Goal: Task Accomplishment & Management: Complete application form

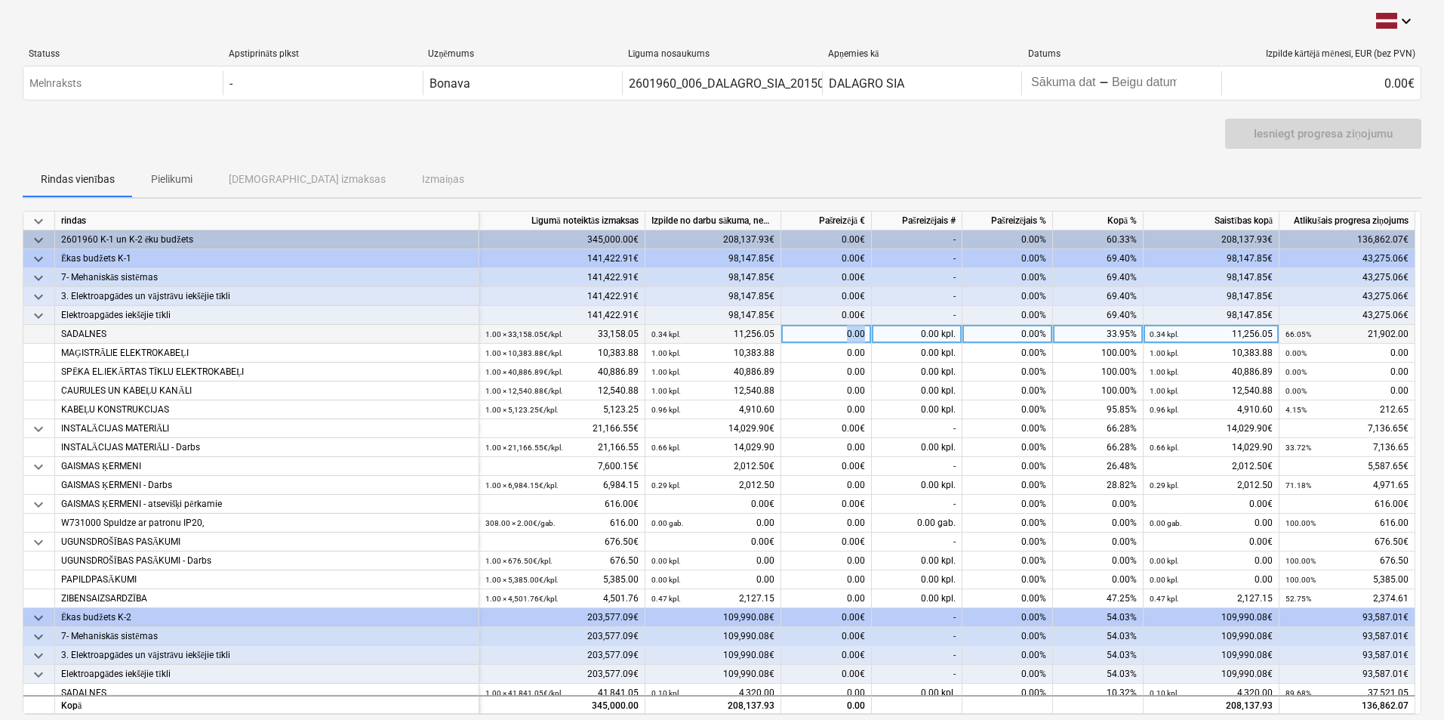
drag, startPoint x: 828, startPoint y: 330, endPoint x: 892, endPoint y: 328, distance: 64.2
click at [0, 0] on div "SADALNES 1.00 × 33,158.05€ / kpl. 33,158.05 0.34 kpl. 11,256.05 0.00 0.00 kpl. …" at bounding box center [0, 0] width 0 height 0
click at [861, 328] on div "0.00" at bounding box center [826, 334] width 91 height 19
type input "16570"
click at [1022, 142] on div "Iesniegt progresa ziņojumu" at bounding box center [722, 140] width 1399 height 42
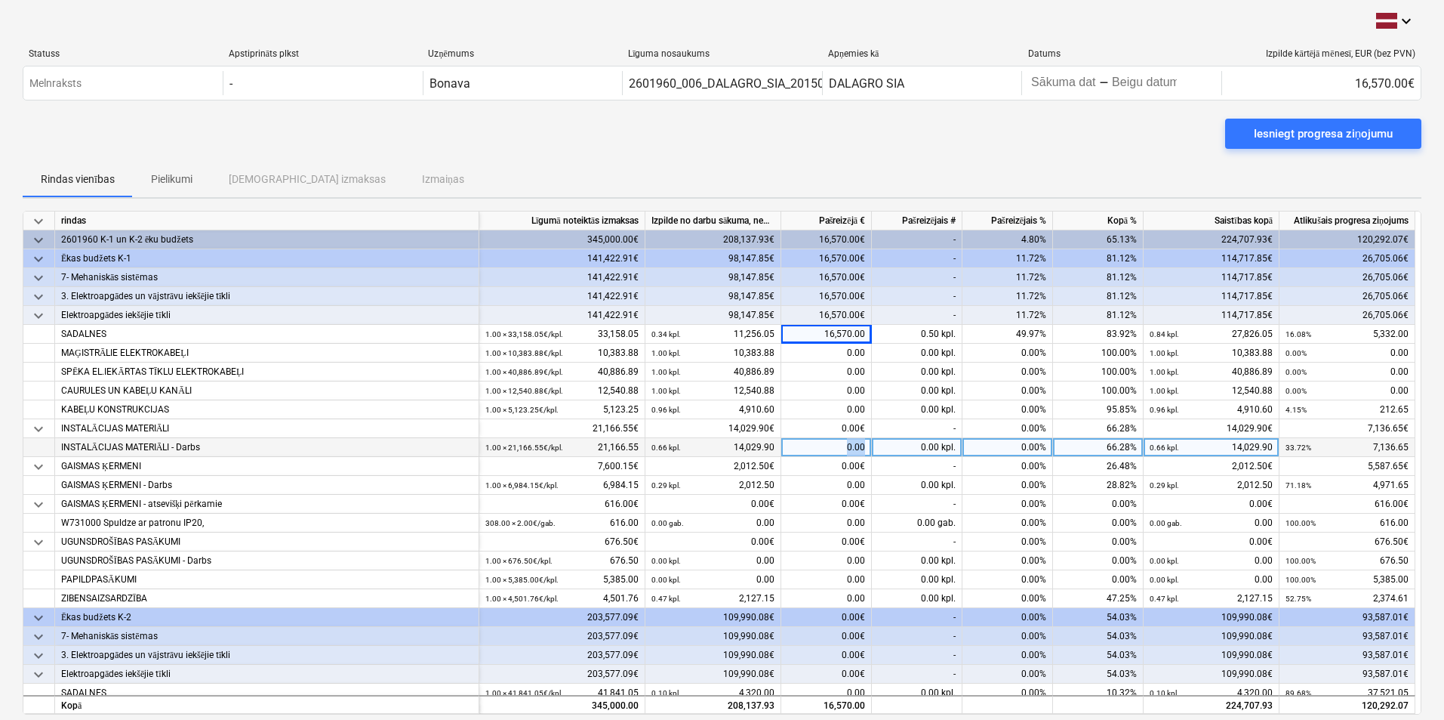
drag, startPoint x: 827, startPoint y: 449, endPoint x: 878, endPoint y: 442, distance: 51.8
click at [0, 0] on div "INSTALĀCIJAS MATERIĀLI - Darbs 1.00 × 21,166.55€ / kpl. 21,166.55 0.66 kpl. 14,…" at bounding box center [0, 0] width 0 height 0
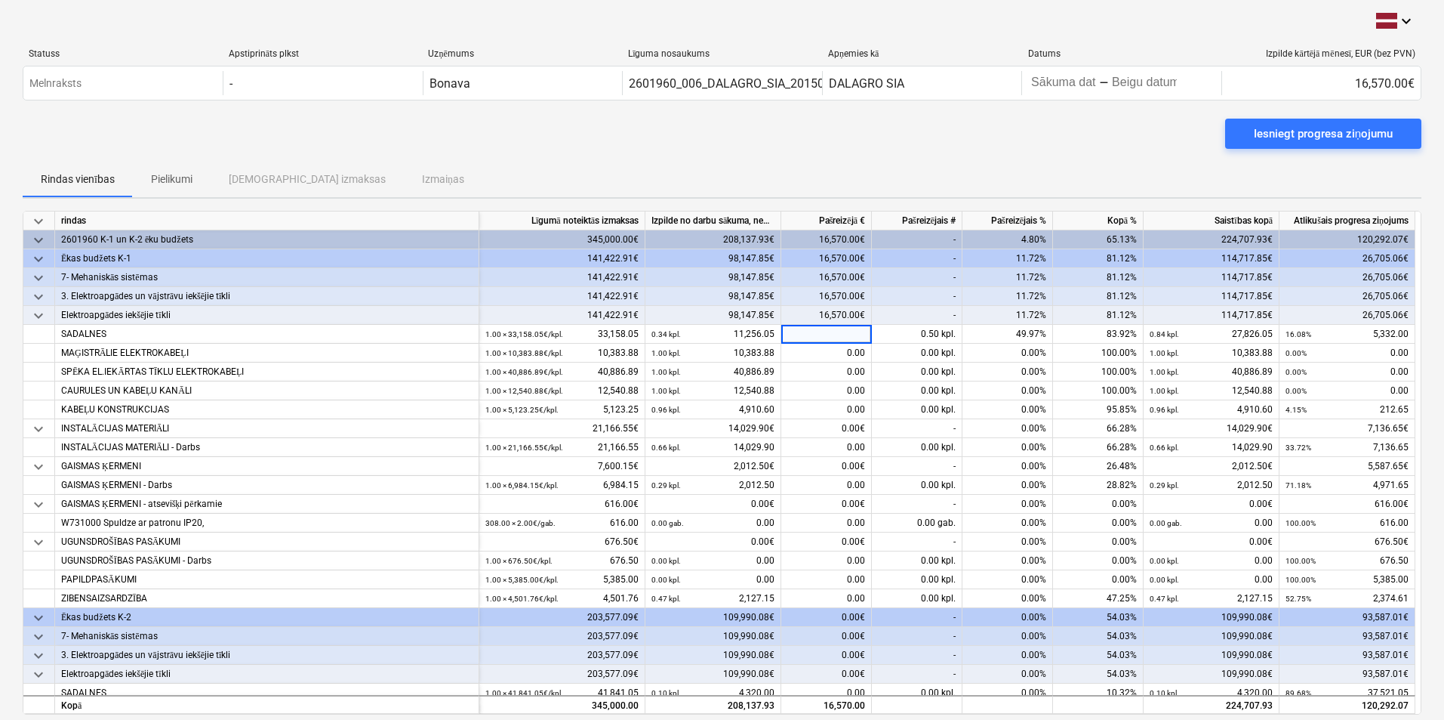
click at [892, 131] on div "Iesniegt progresa ziņojumu" at bounding box center [722, 140] width 1399 height 42
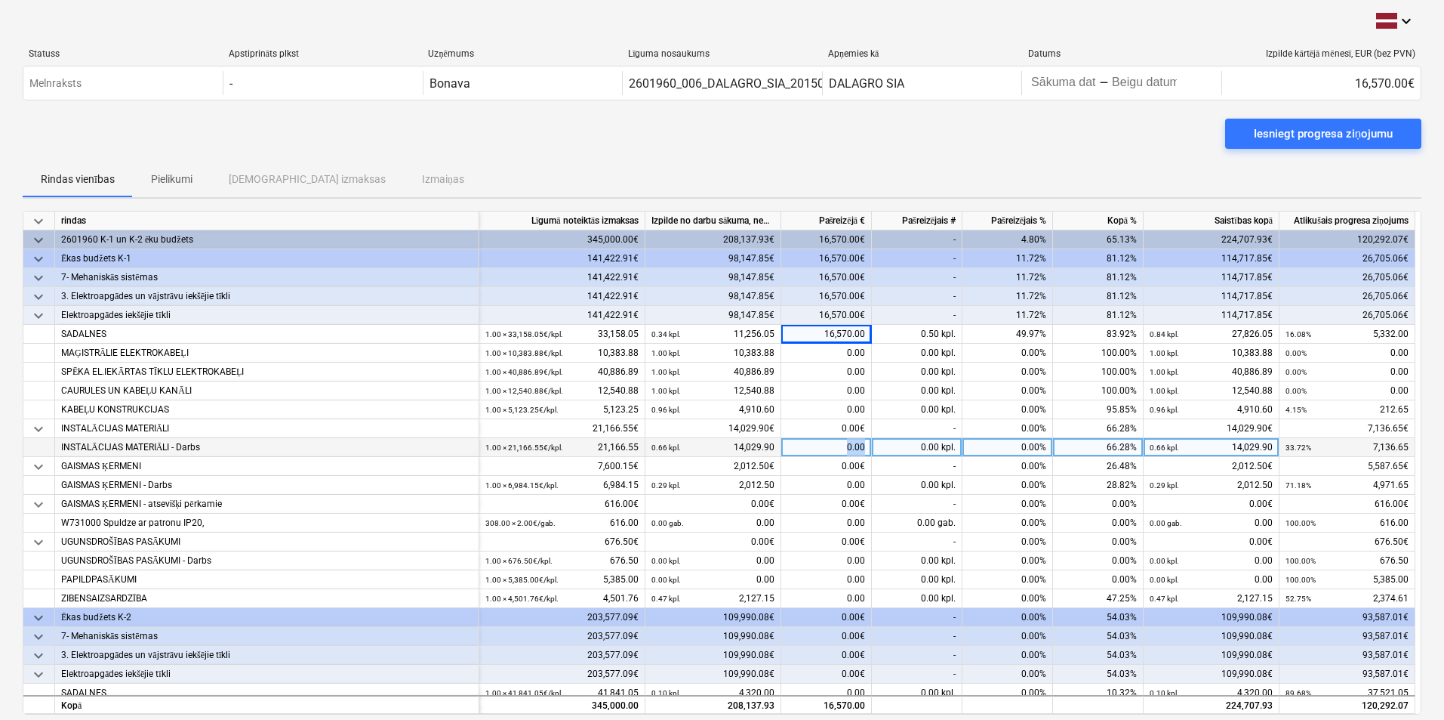
drag, startPoint x: 837, startPoint y: 442, endPoint x: 889, endPoint y: 442, distance: 51.3
click at [0, 0] on div "INSTALĀCIJAS MATERIĀLI - Darbs 1.00 × 21,166.55€ / kpl. 21,166.55 0.66 kpl. 14,…" at bounding box center [0, 0] width 0 height 0
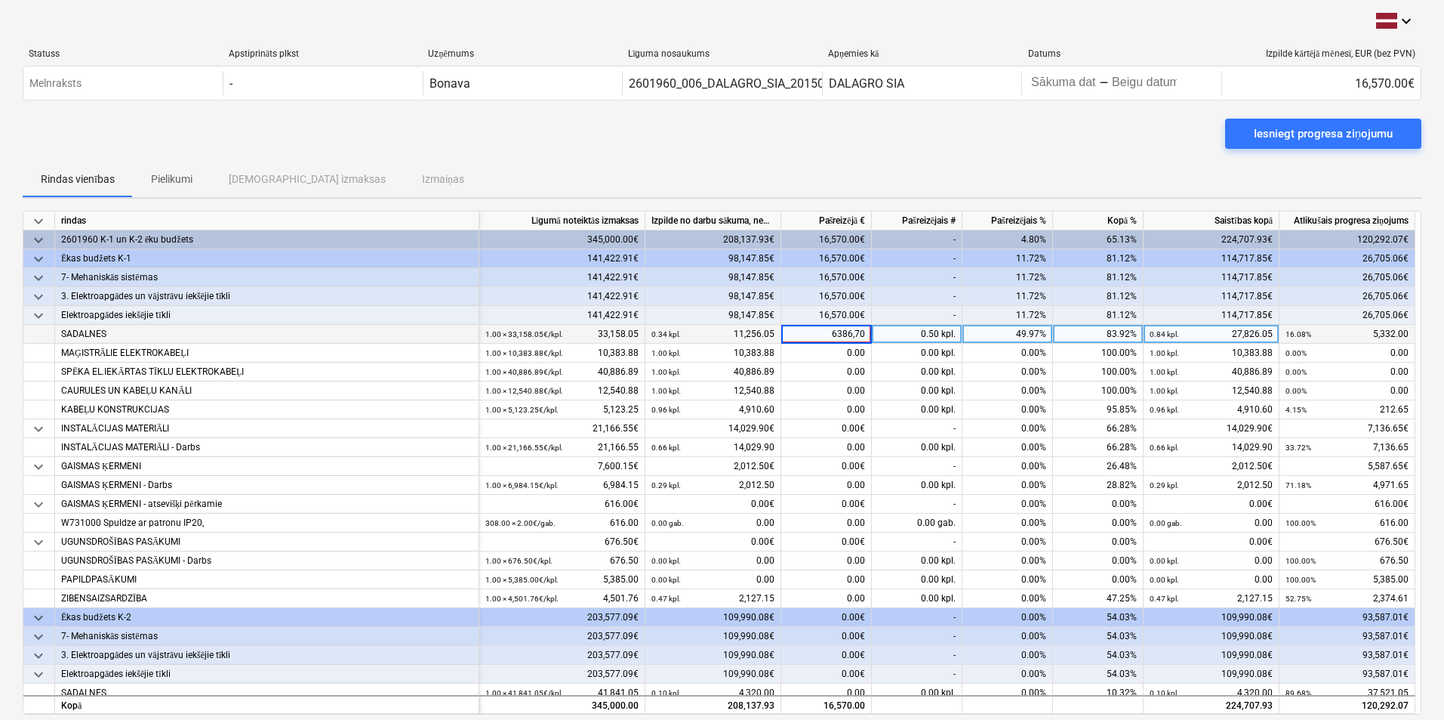
drag, startPoint x: 832, startPoint y: 328, endPoint x: 911, endPoint y: 339, distance: 79.2
click at [0, 0] on div "SADALNES 1.00 × 33,158.05€ / kpl. 33,158.05 0.34 kpl. 11,256.05 6386,70 0.50 kp…" at bounding box center [0, 0] width 0 height 0
type input "16570,00"
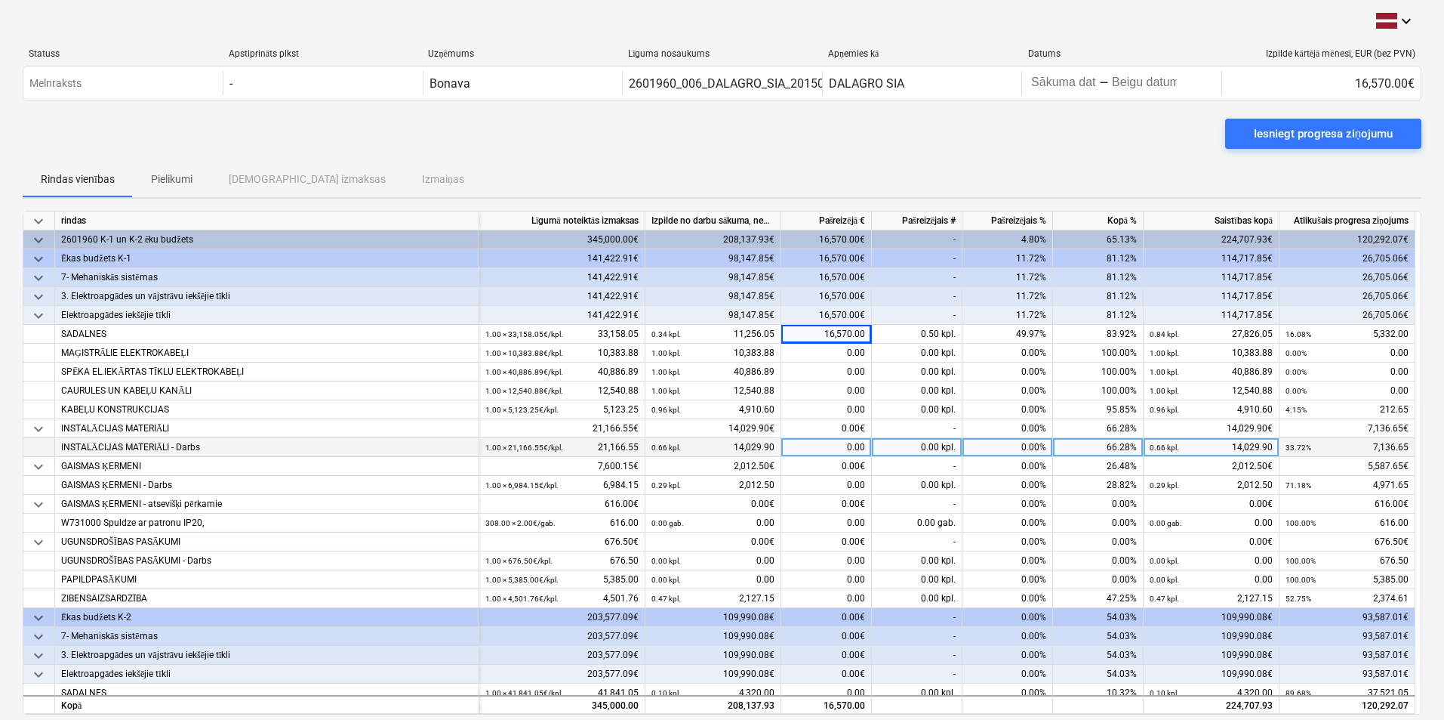
click at [831, 443] on div "0.00" at bounding box center [826, 447] width 91 height 19
type input "6386,70"
click at [849, 443] on div "0.00" at bounding box center [826, 447] width 91 height 19
type input "6386,70"
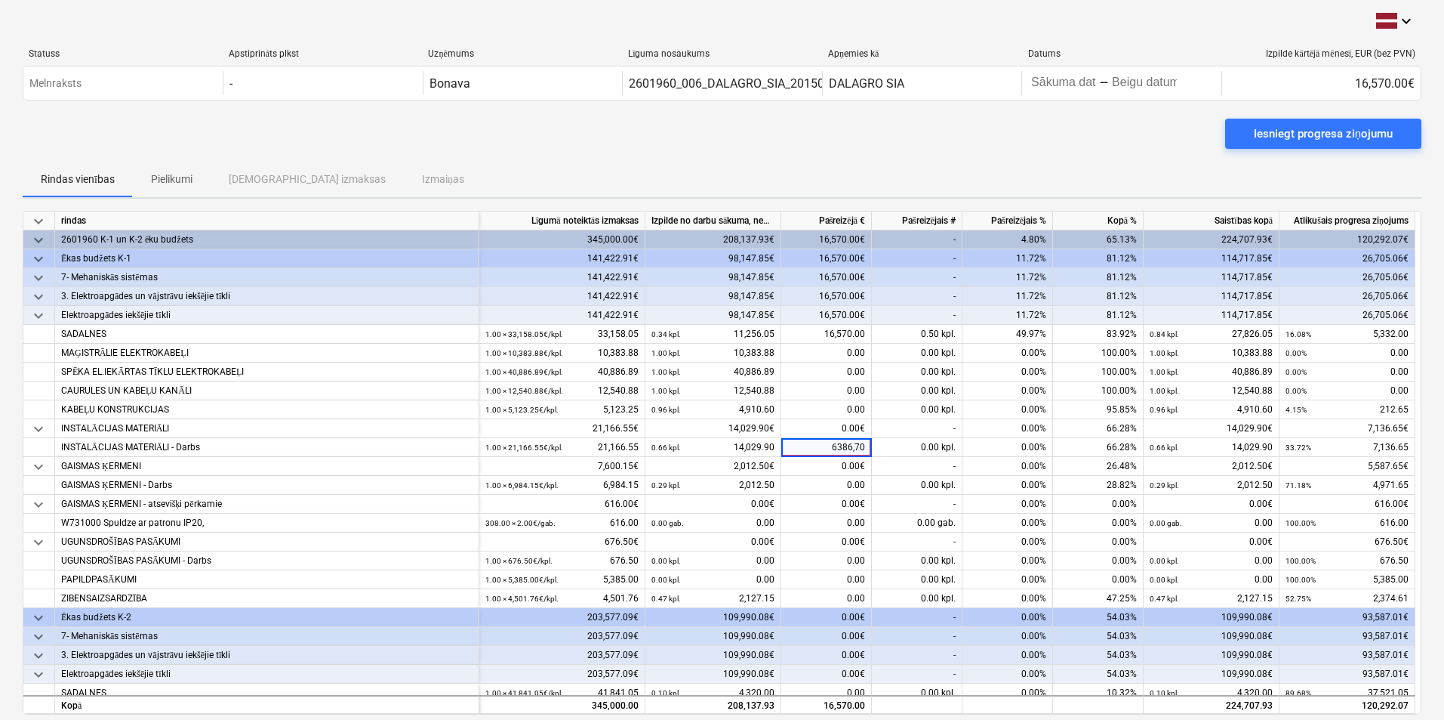
click at [979, 169] on div "Rindas vienības Pielikumi Apstiprinātas izmaksas Izmaiņas" at bounding box center [722, 179] width 1399 height 36
click at [847, 447] on div "0.00" at bounding box center [826, 447] width 91 height 19
type input "6386,70"
click at [821, 446] on input "6386,70" at bounding box center [826, 447] width 90 height 18
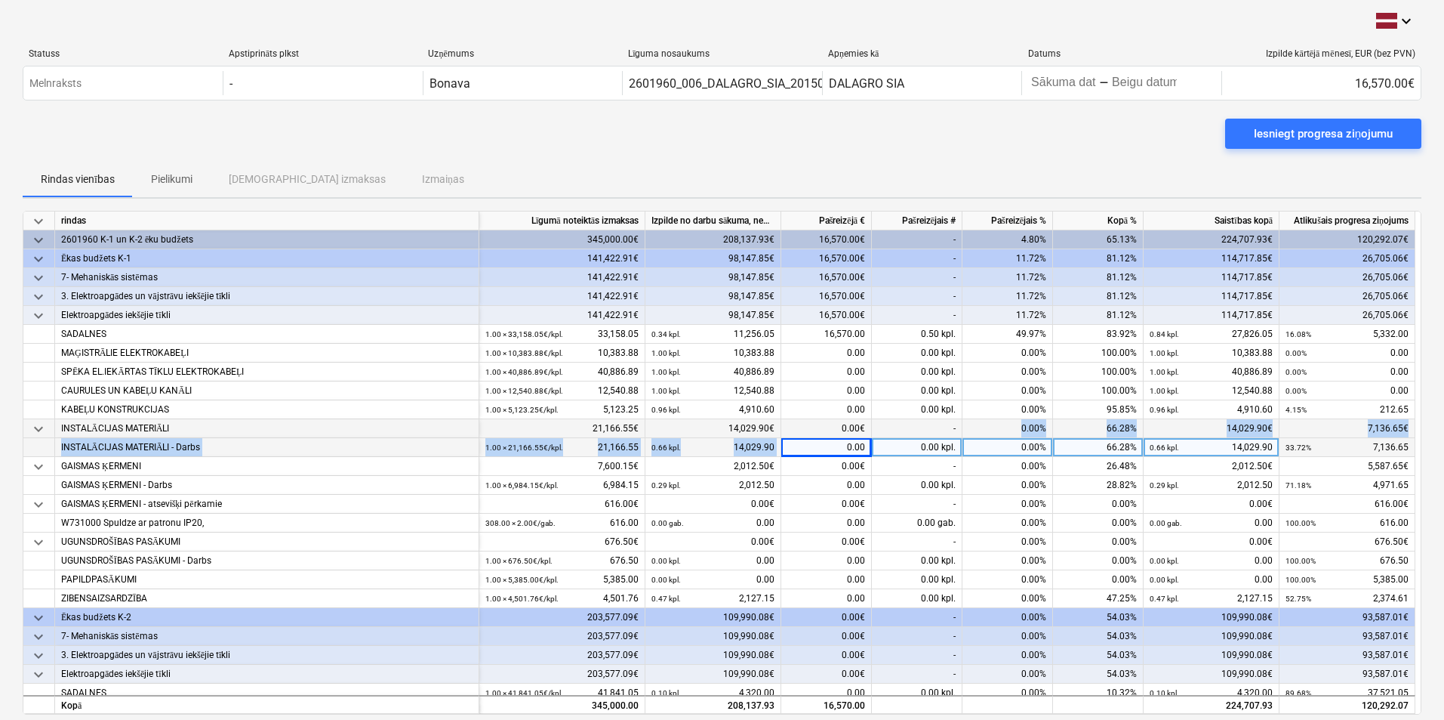
drag, startPoint x: 821, startPoint y: 446, endPoint x: 966, endPoint y: 435, distance: 144.7
click at [966, 435] on div "keyboard_arrow_down rindas Līgumā noteiktās izmaksas Izpilde no darbu sākuma, n…" at bounding box center [722, 463] width 1399 height 504
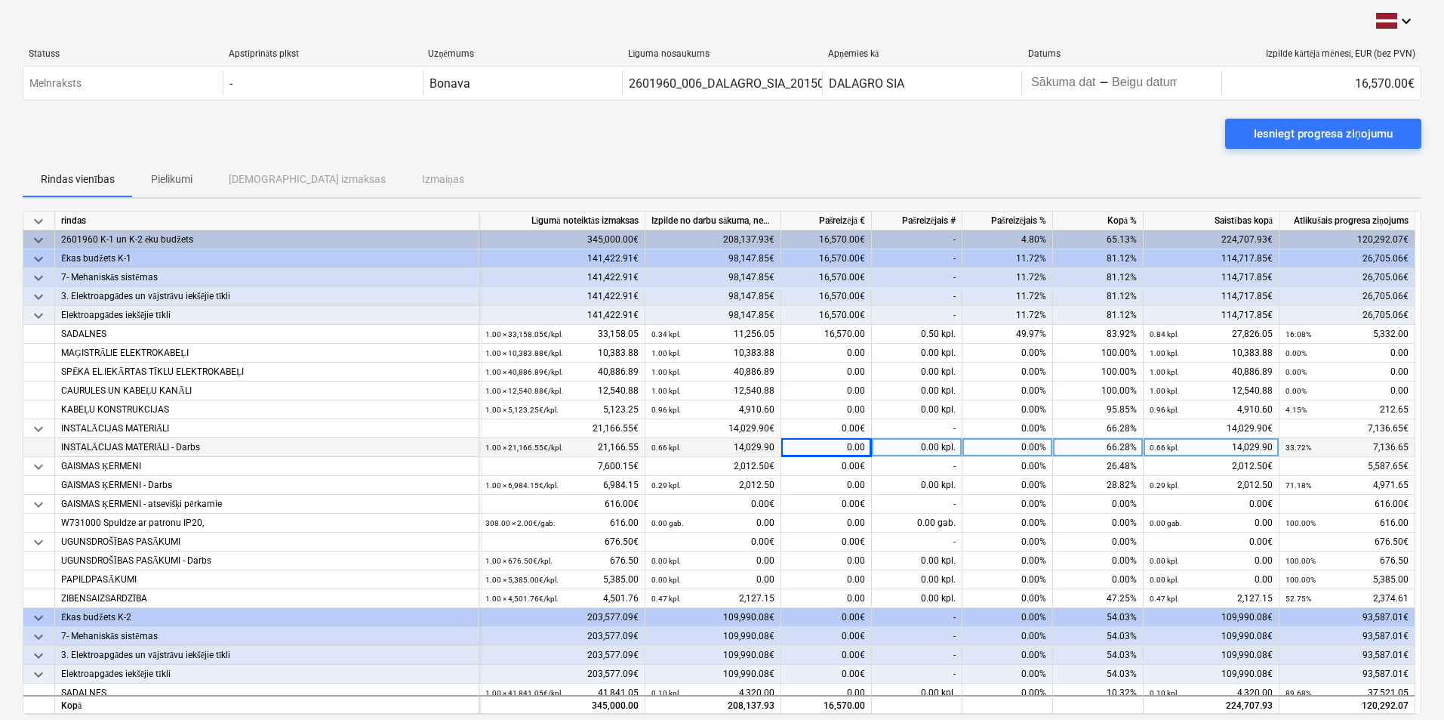
click at [858, 445] on div "0.00" at bounding box center [826, 447] width 91 height 19
type input "6386,70"
click at [823, 427] on div "0.00€" at bounding box center [826, 428] width 91 height 19
drag, startPoint x: 823, startPoint y: 429, endPoint x: 948, endPoint y: 430, distance: 125.3
click at [0, 0] on div "keyboard_arrow_down INSTALĀCIJAS MATERIĀLI 21,166.55€ 14,029.90€ 0.00€ - 0.00% …" at bounding box center [0, 0] width 0 height 0
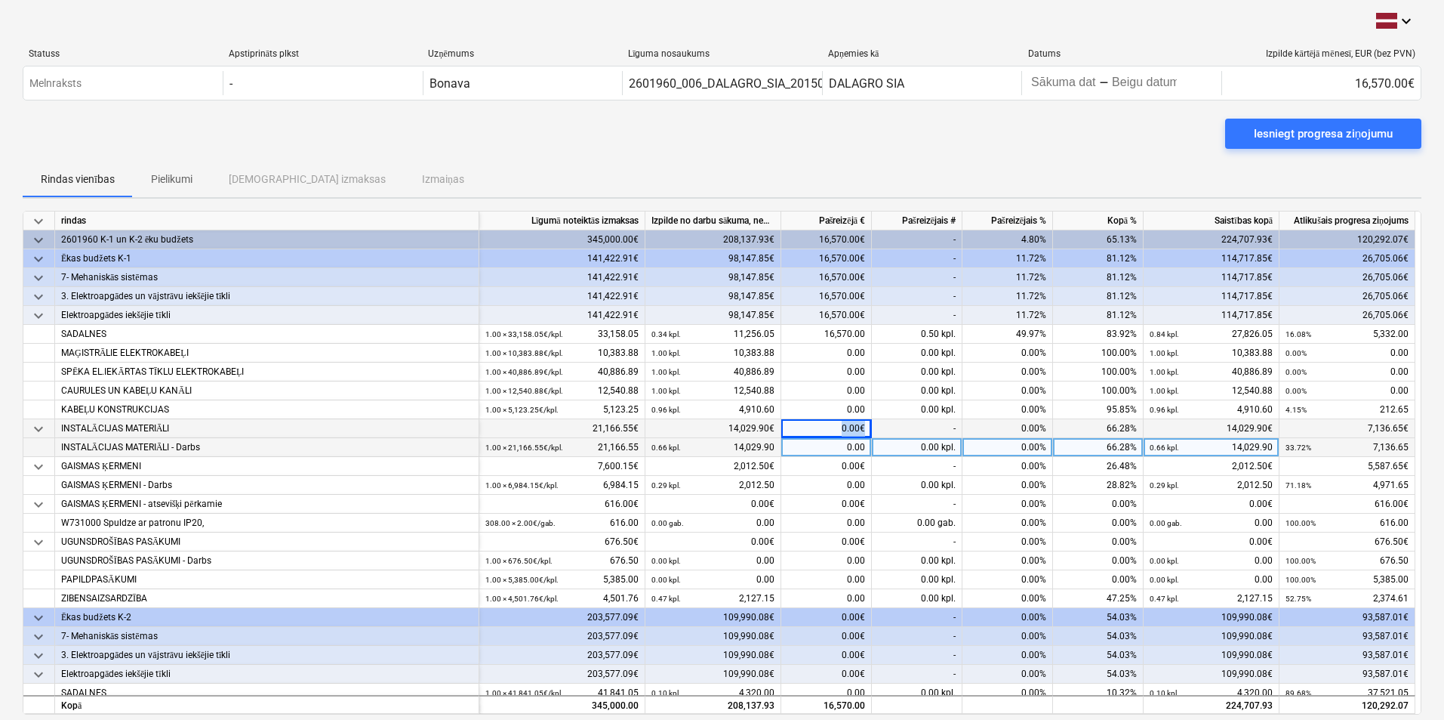
click at [852, 424] on div "0.00€" at bounding box center [826, 428] width 91 height 19
click at [862, 447] on div "0.00" at bounding box center [826, 447] width 91 height 19
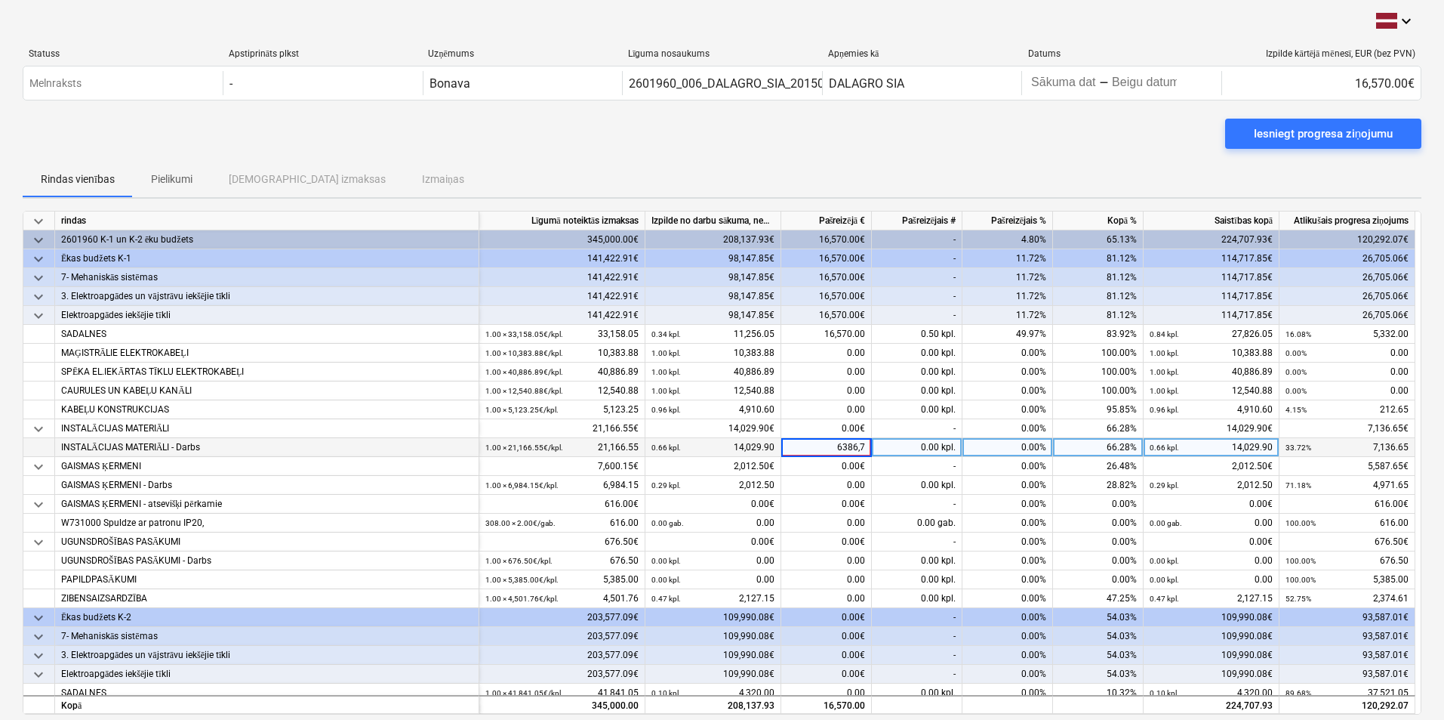
type input "6386,70"
click at [903, 448] on div "0.00 kpl." at bounding box center [917, 447] width 91 height 19
click at [828, 446] on div "0.00" at bounding box center [826, 447] width 91 height 19
click at [837, 442] on div "0.00" at bounding box center [826, 447] width 91 height 19
type input "6"
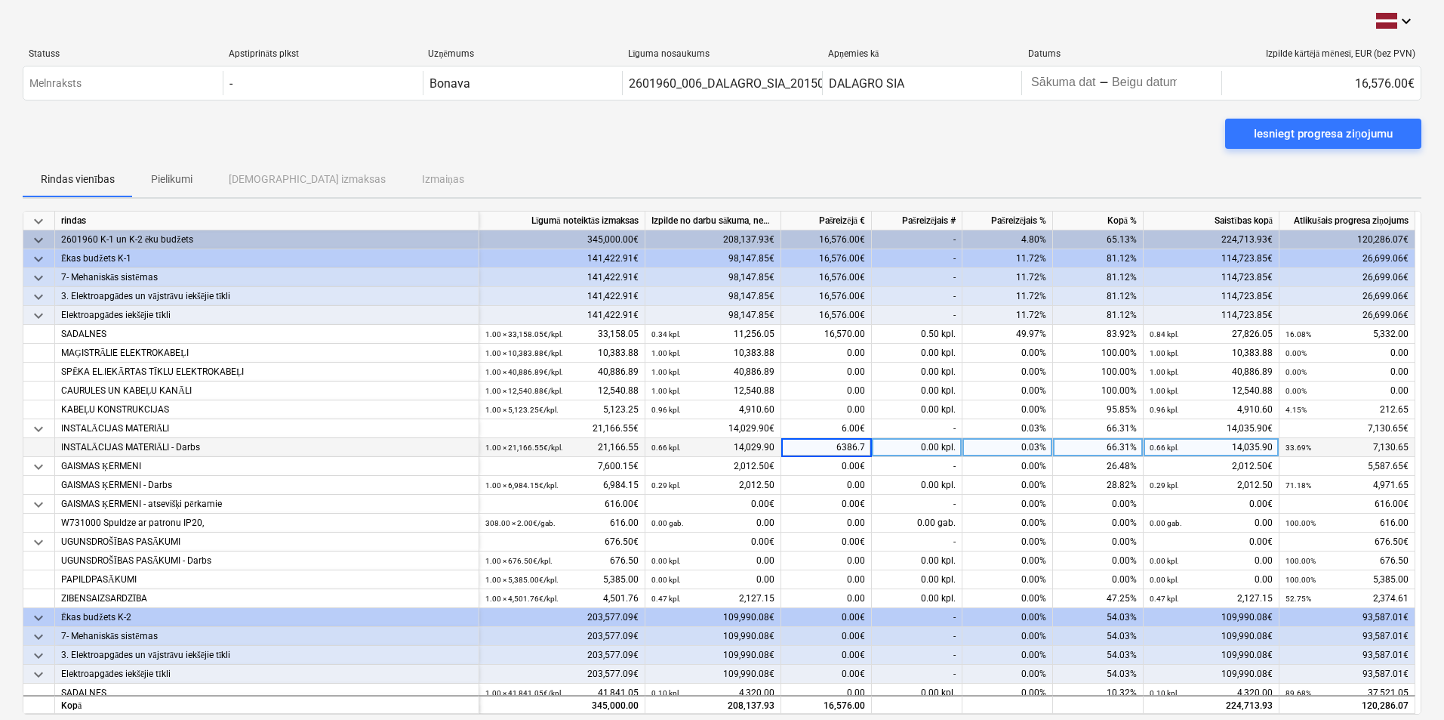
type input "6386.70"
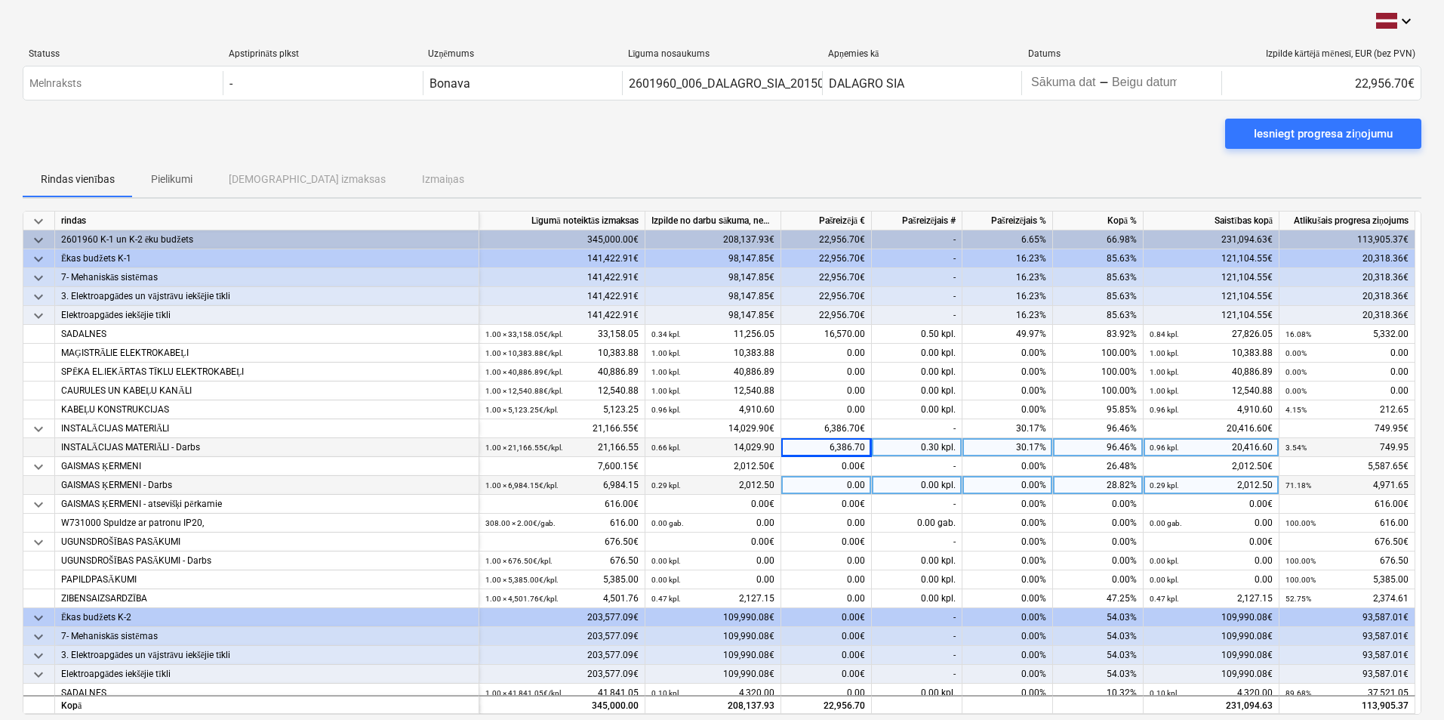
click at [854, 485] on div "0.00" at bounding box center [826, 485] width 91 height 19
type input "2555.70"
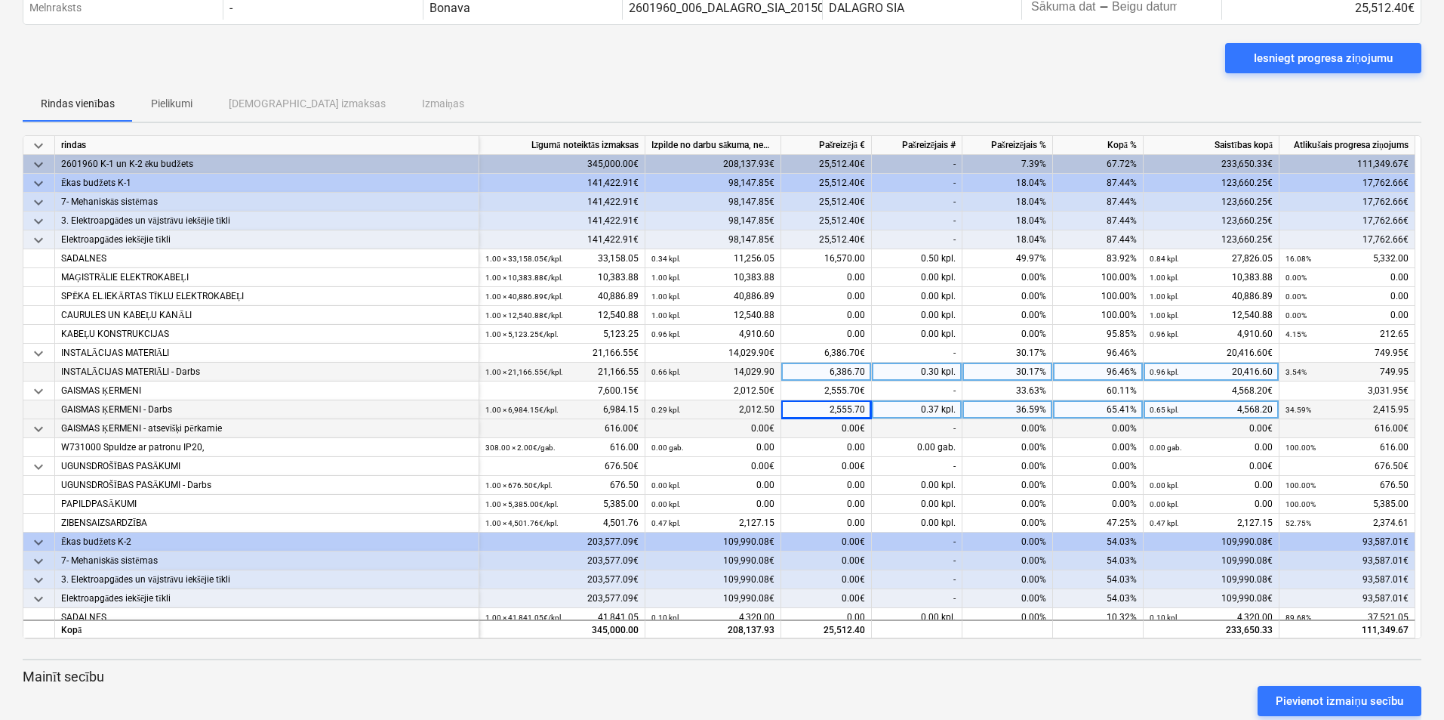
click at [838, 424] on div "0.00€" at bounding box center [826, 428] width 91 height 19
drag, startPoint x: 838, startPoint y: 424, endPoint x: 899, endPoint y: 432, distance: 61.6
click at [0, 0] on div "keyboard_arrow_down GAISMAS ĶERMENI - atsevišķi pērkamie 616.00€ 0.00€ 0.00€ - …" at bounding box center [0, 0] width 0 height 0
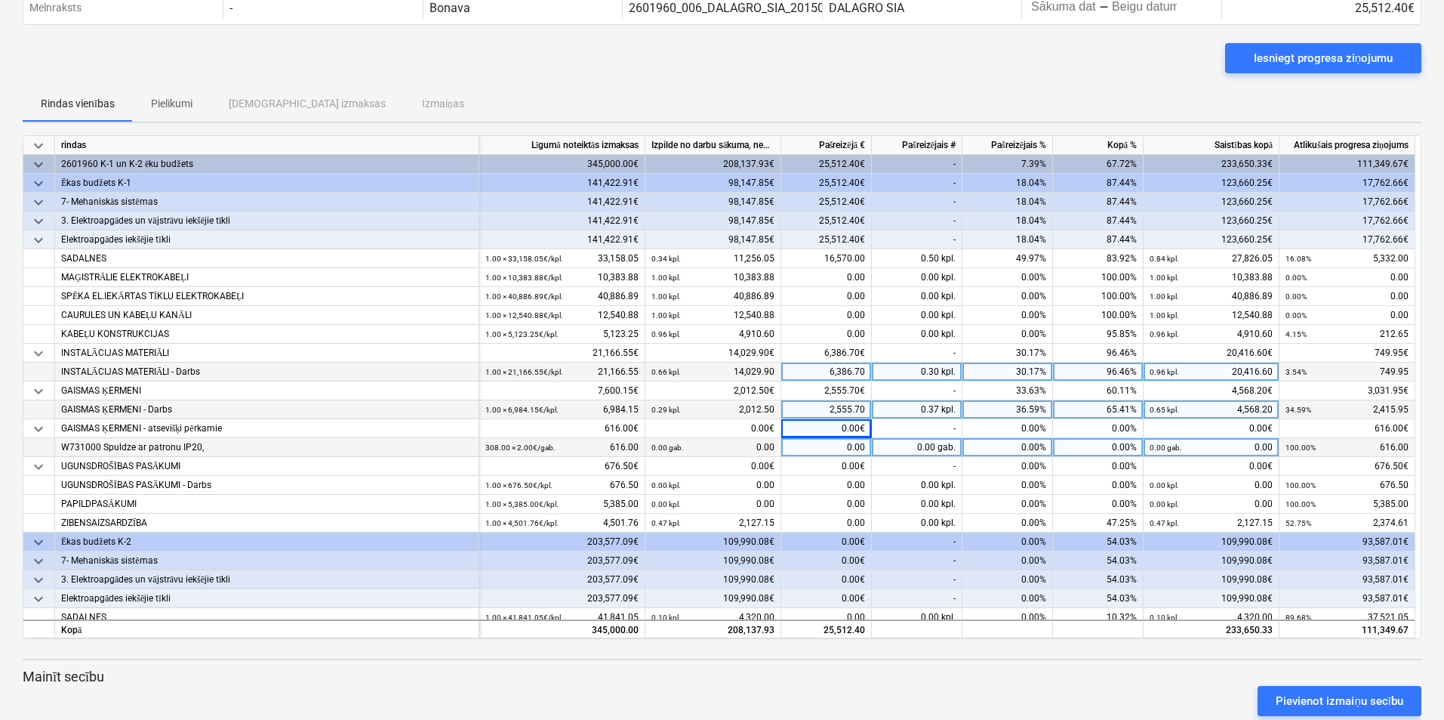
click at [841, 446] on div "0.00" at bounding box center [826, 447] width 91 height 19
type input "616.00"
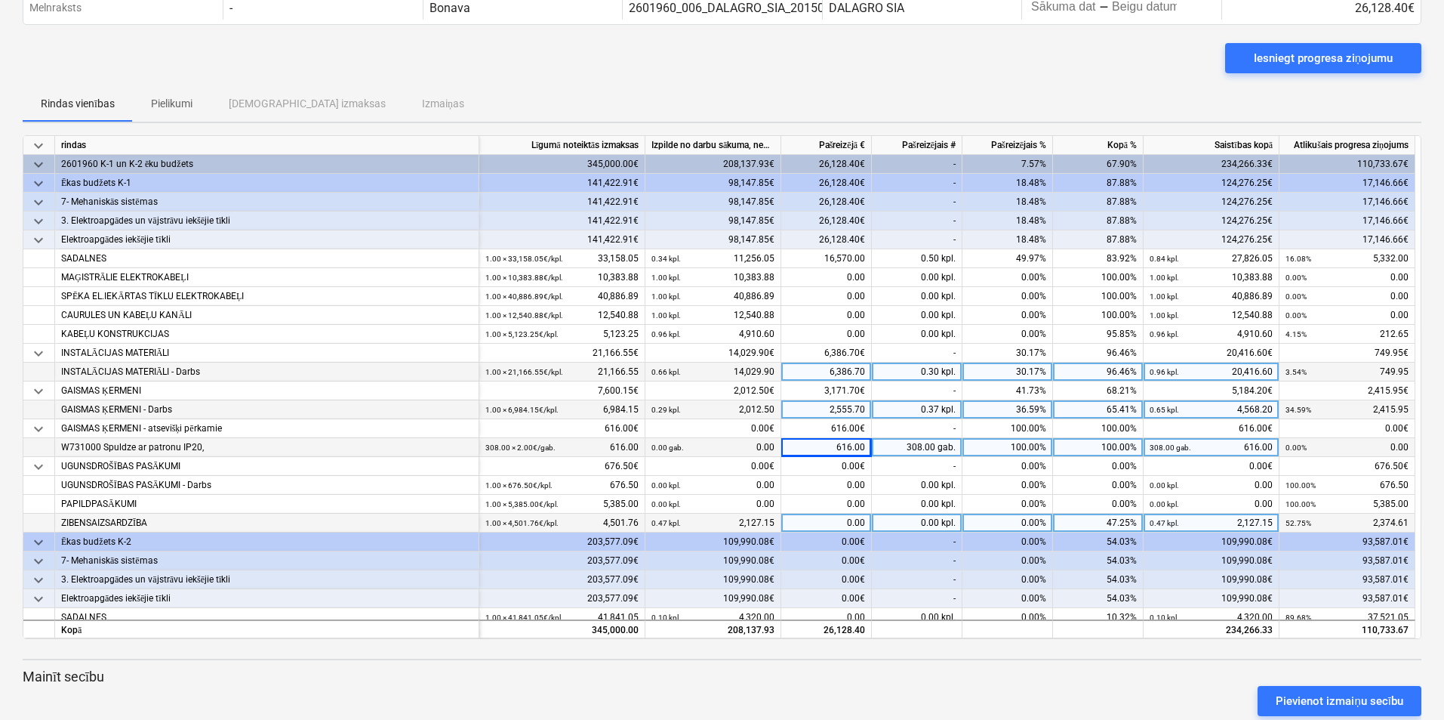
click at [844, 520] on div "0.00" at bounding box center [826, 522] width 91 height 19
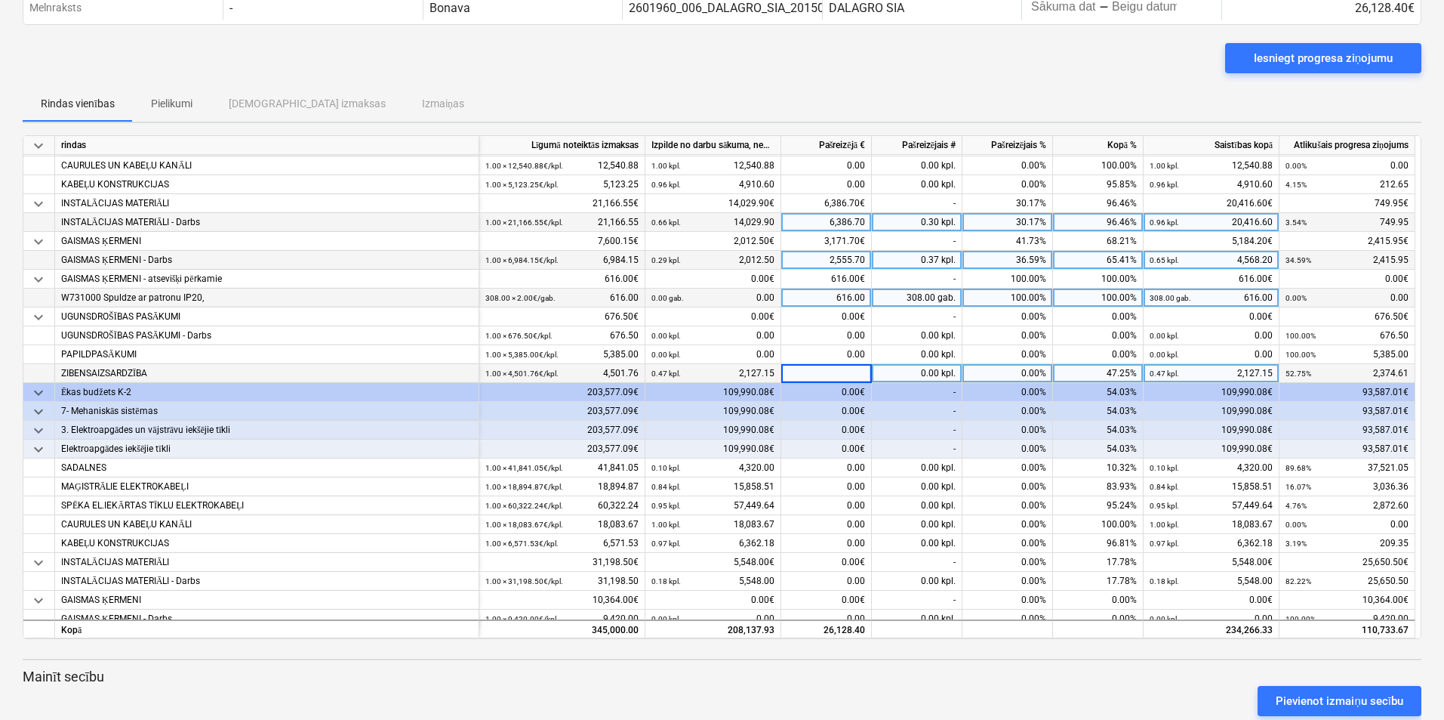
scroll to position [151, 0]
drag, startPoint x: 849, startPoint y: 368, endPoint x: 870, endPoint y: 369, distance: 20.4
click at [870, 369] on div "0.00" at bounding box center [826, 371] width 91 height 19
type input "2374.63"
click at [799, 369] on div "2,374.61" at bounding box center [826, 371] width 91 height 19
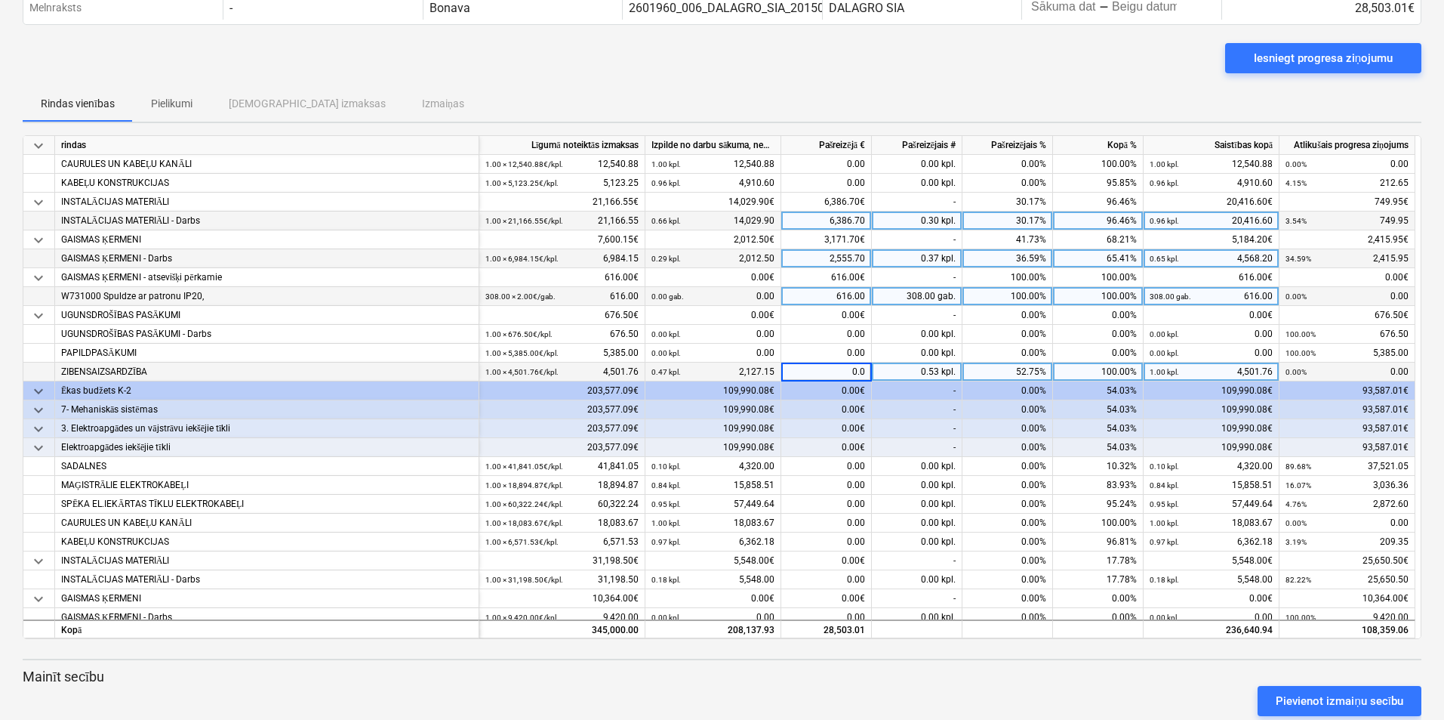
type input "0.00"
click at [851, 367] on div "0.00" at bounding box center [826, 371] width 91 height 19
type input "2374.61"
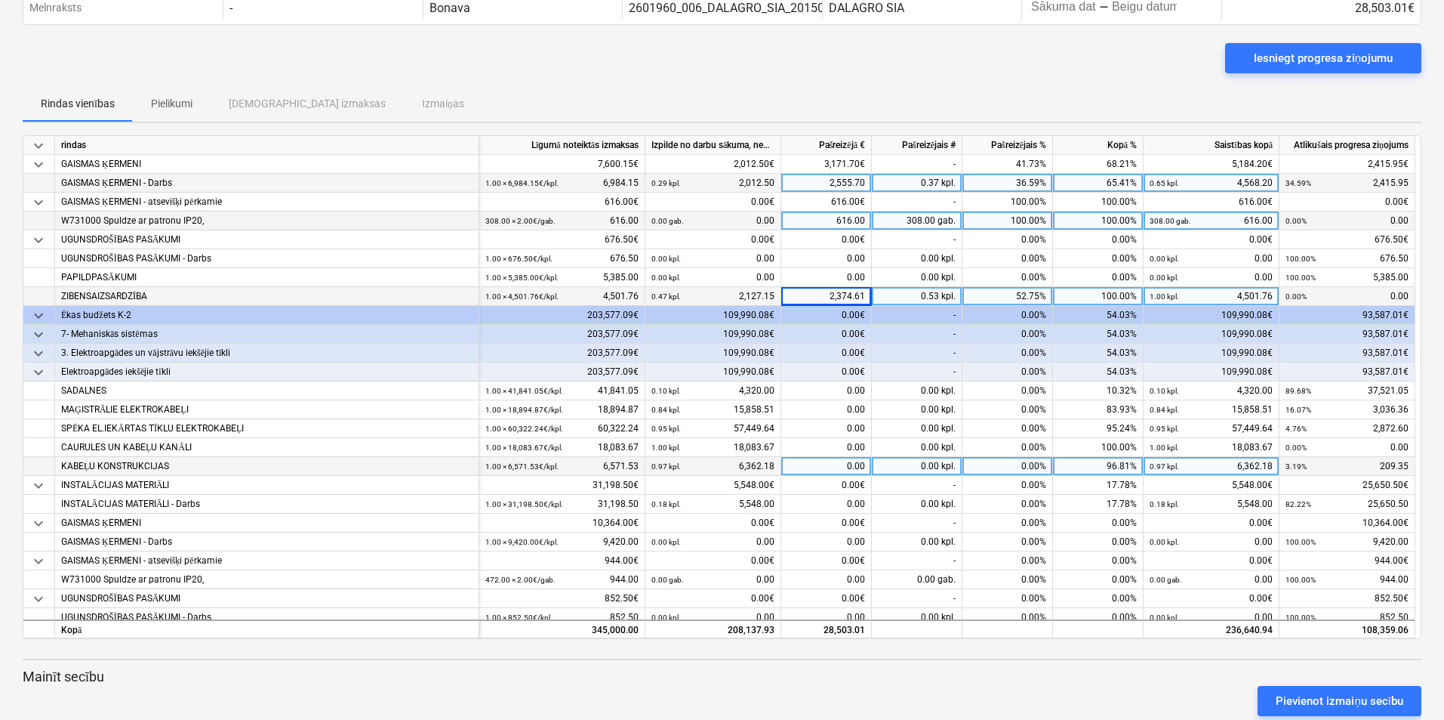
scroll to position [291, 0]
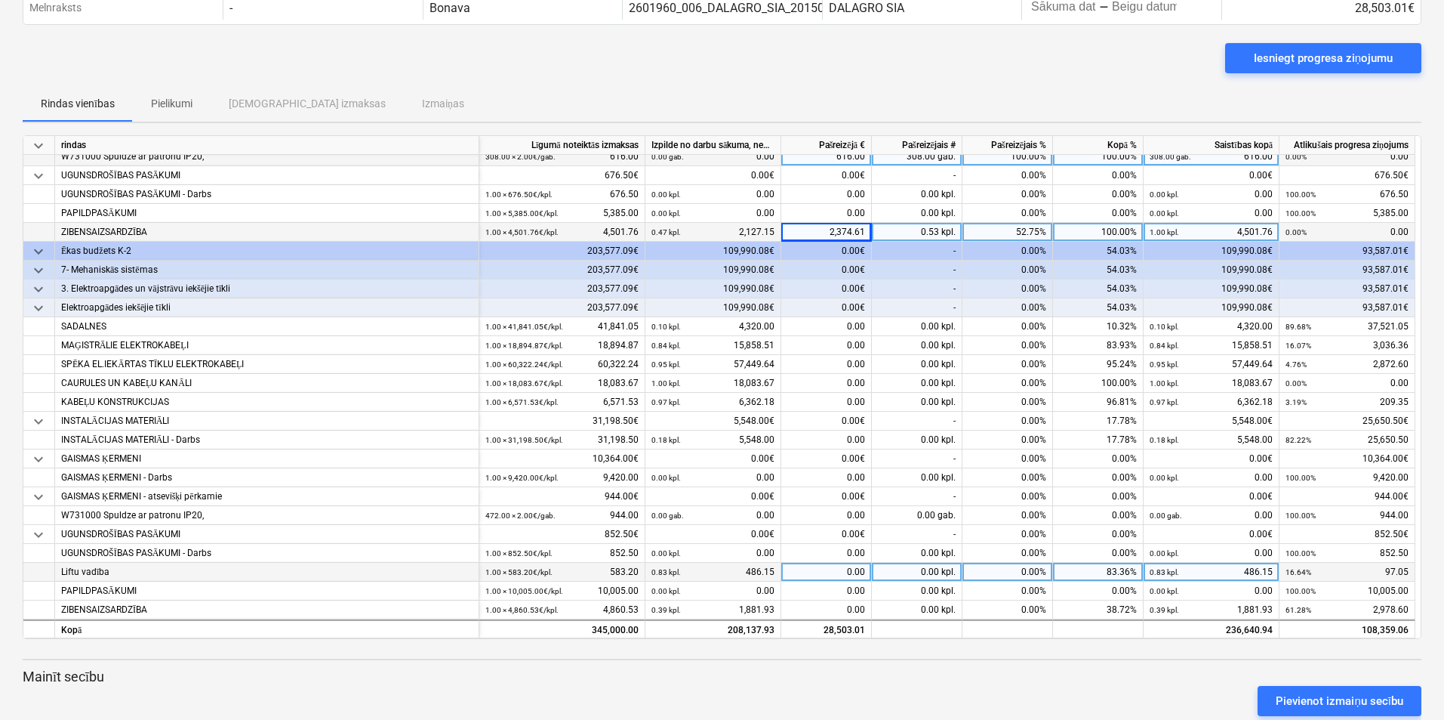
click at [849, 567] on div "0.00" at bounding box center [826, 572] width 91 height 19
type input "54,63"
click at [849, 567] on div "0.00" at bounding box center [826, 572] width 91 height 19
type input "54.63"
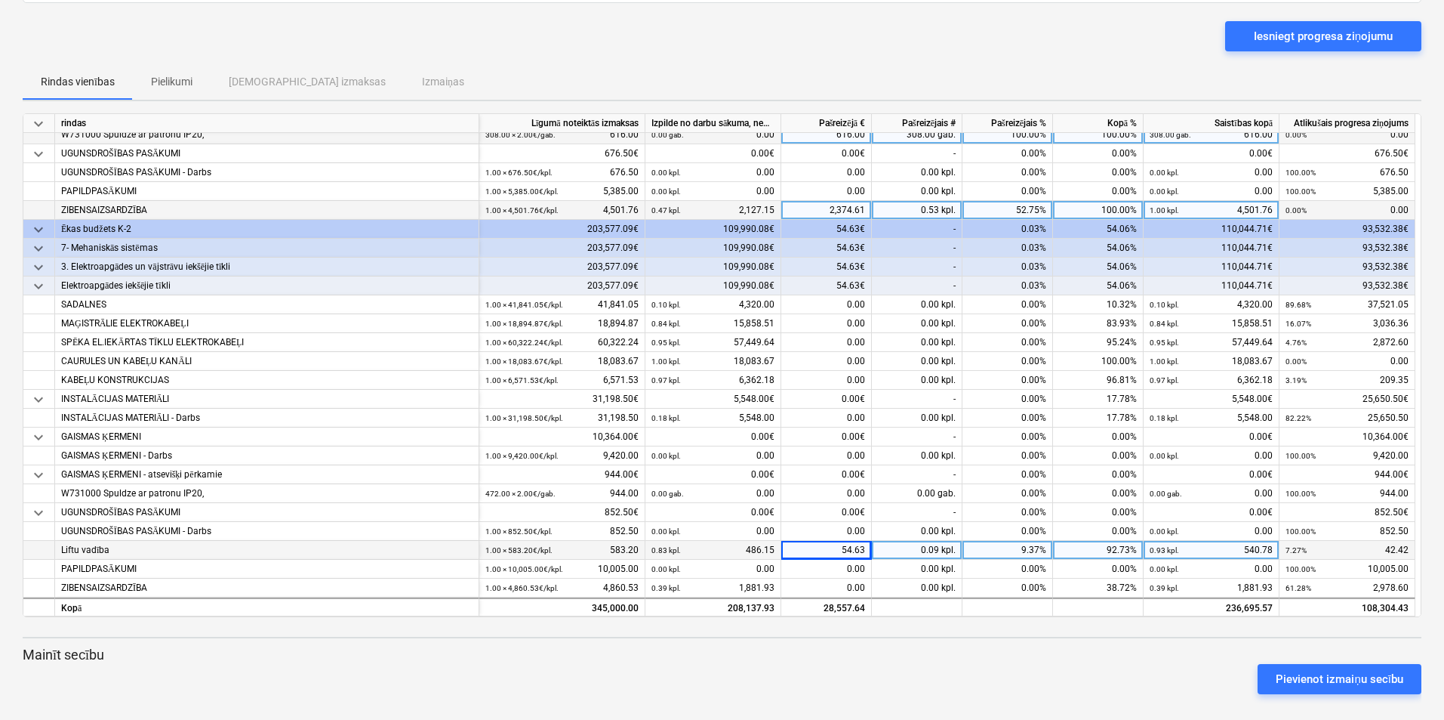
scroll to position [107, 0]
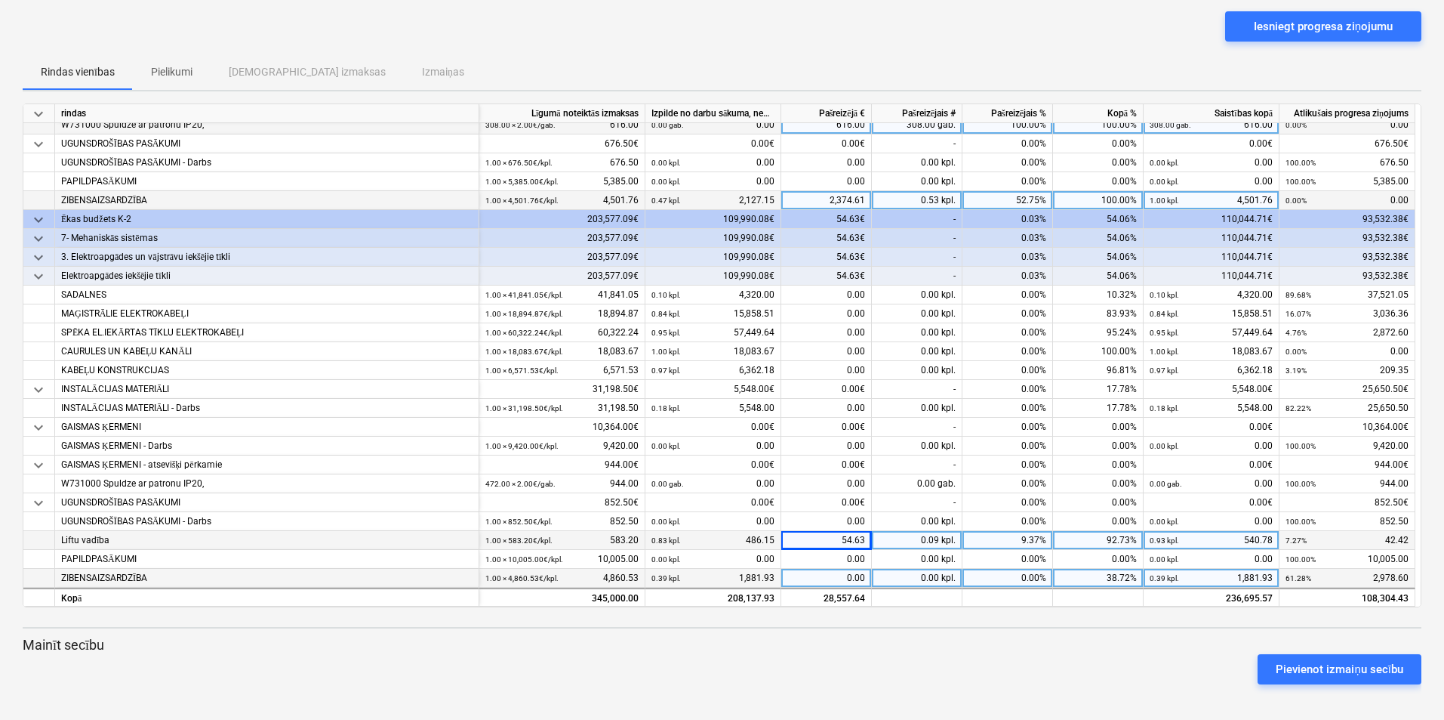
click at [849, 573] on div "0.00" at bounding box center [826, 578] width 91 height 19
type input "2608.00"
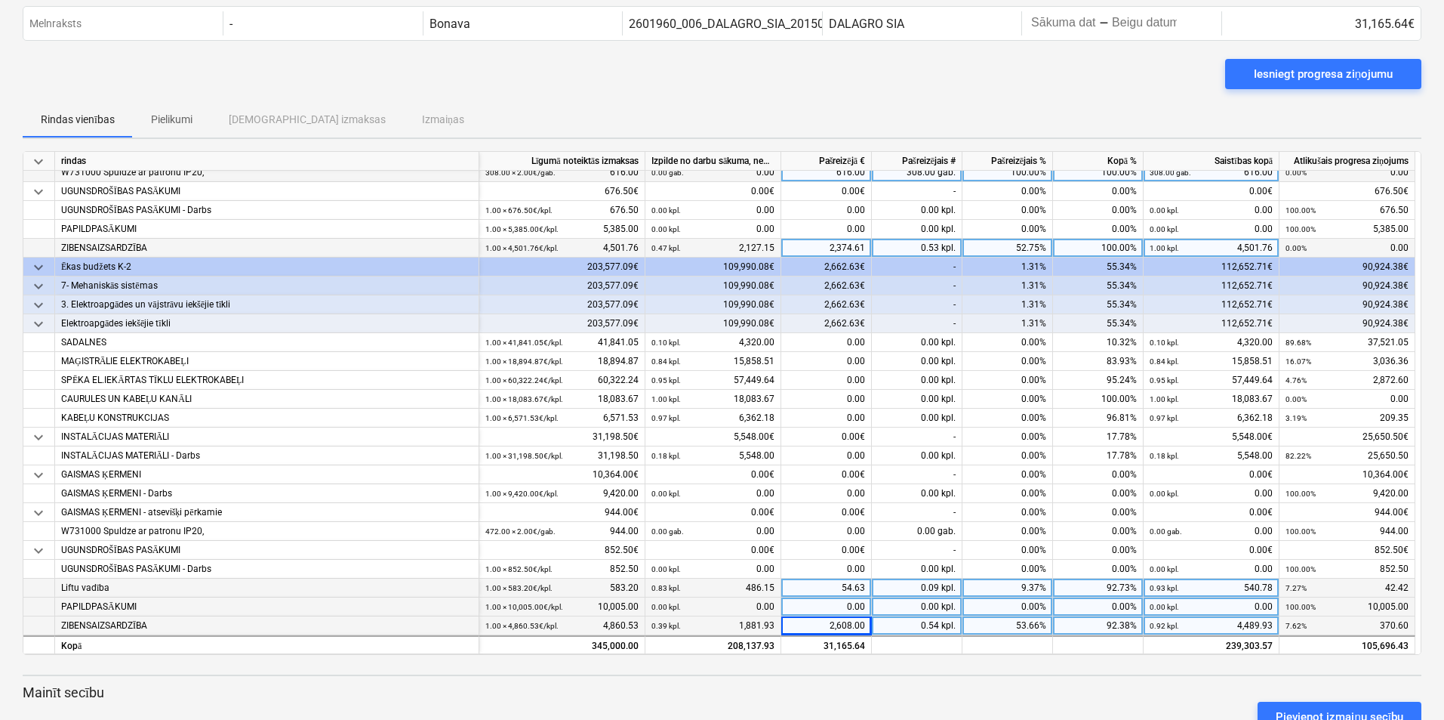
scroll to position [0, 0]
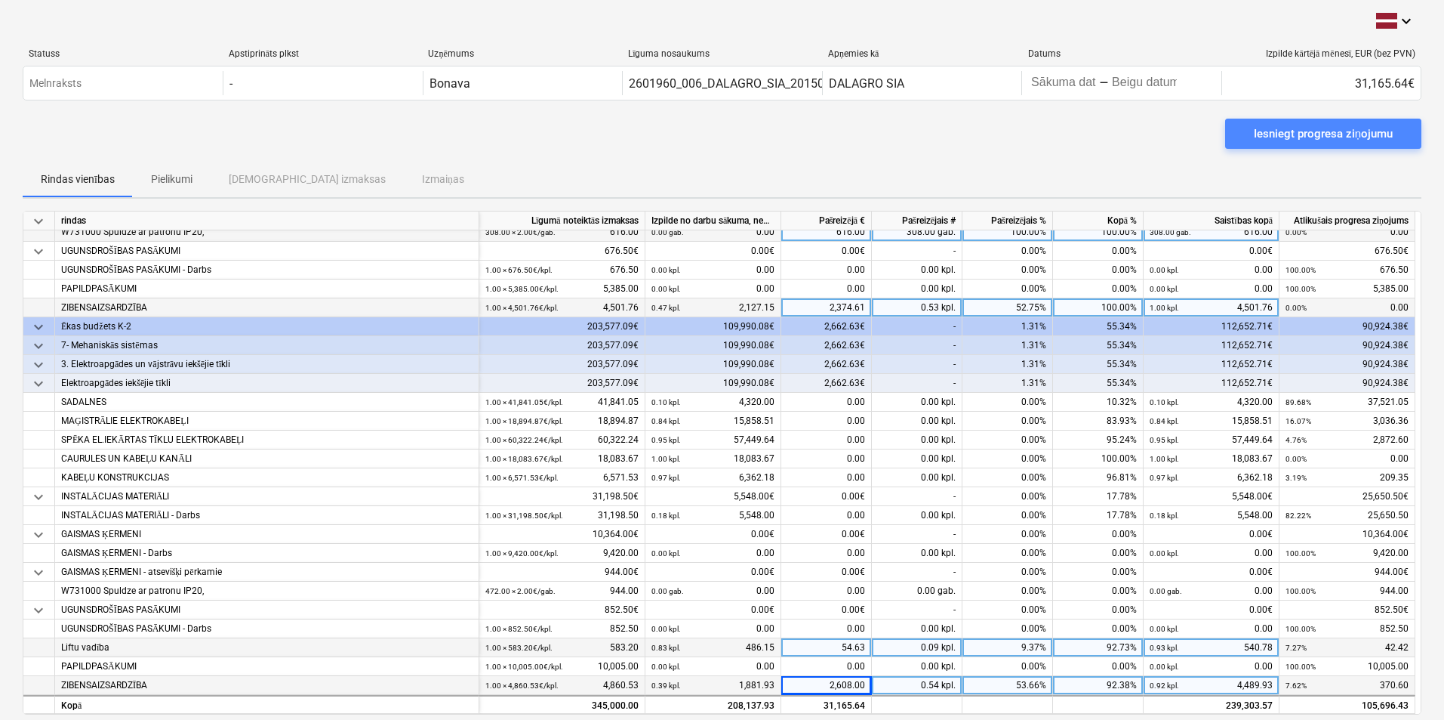
click at [1366, 131] on div "Iesniegt progresa ziņojumu" at bounding box center [1323, 134] width 139 height 20
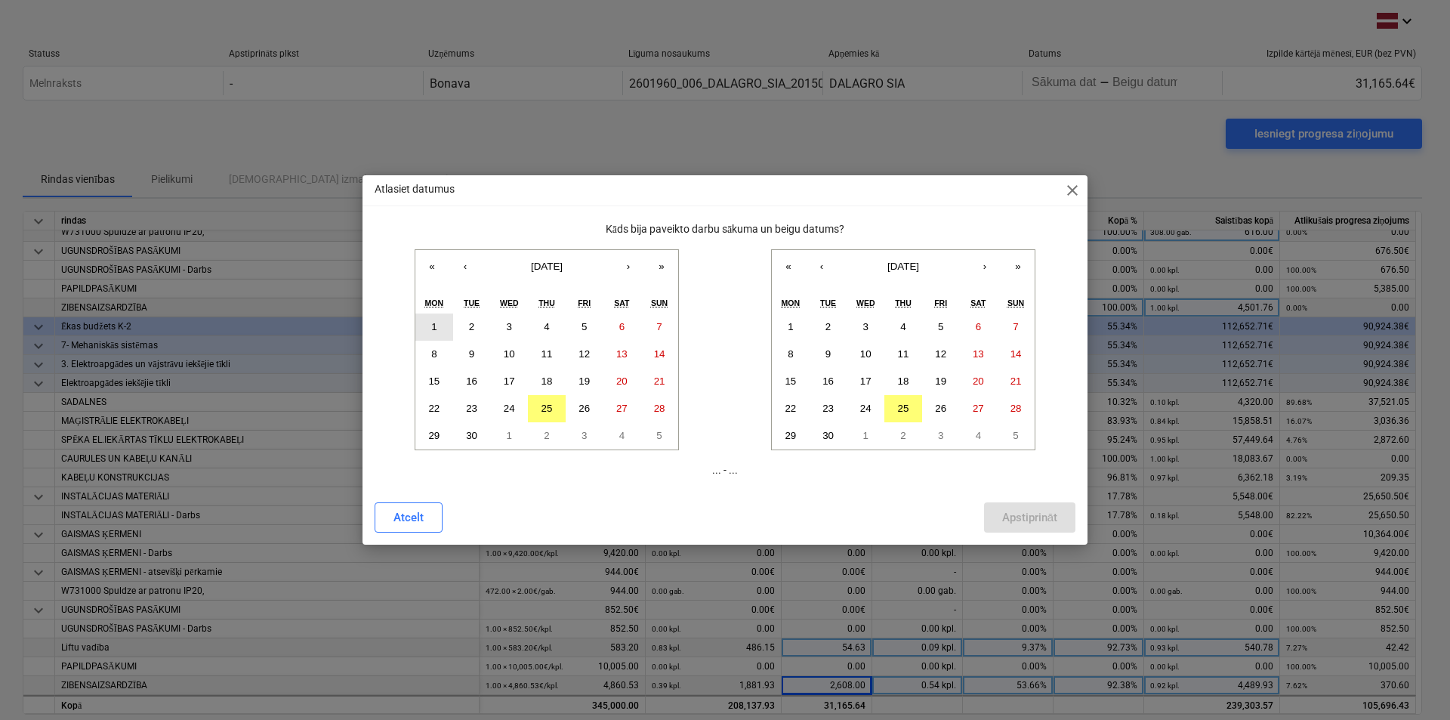
click at [435, 324] on abbr "1" at bounding box center [433, 326] width 5 height 11
click at [479, 441] on button "30" at bounding box center [472, 435] width 38 height 27
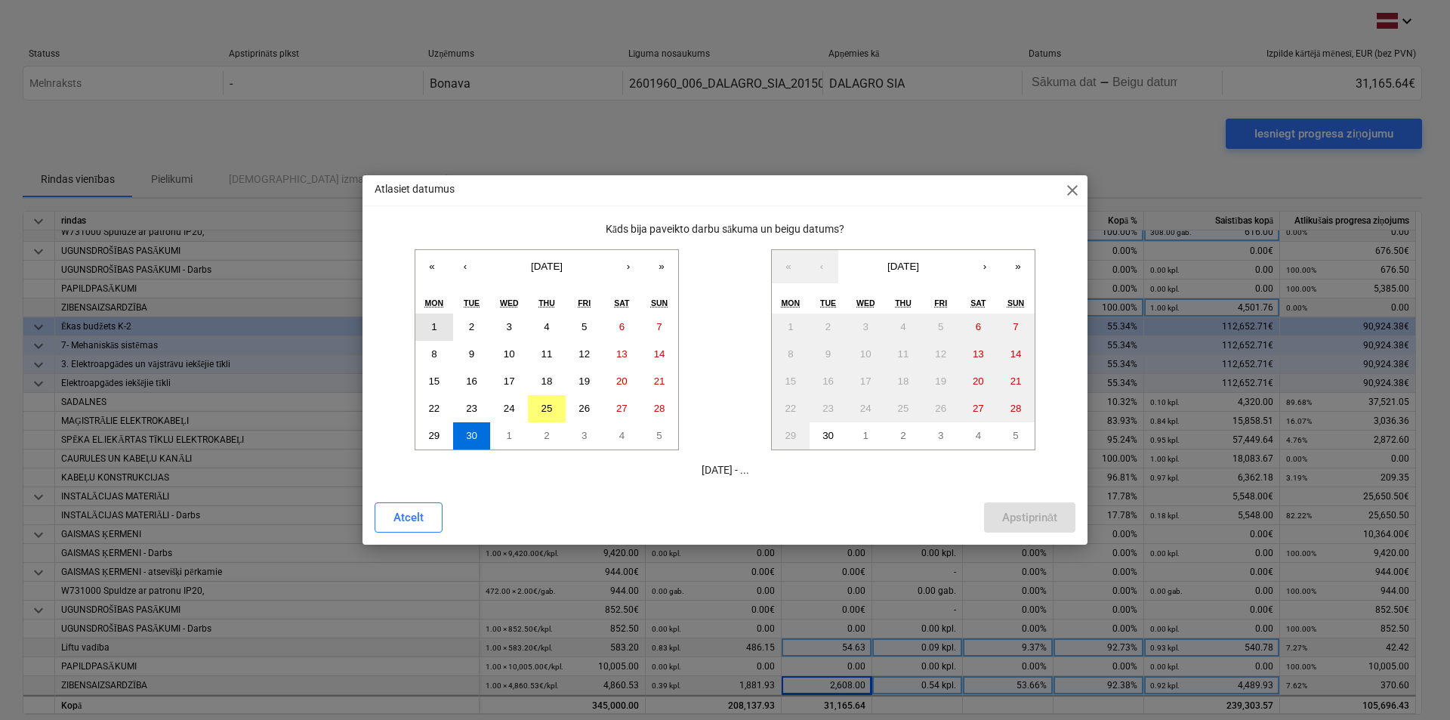
click at [432, 323] on abbr "1" at bounding box center [433, 326] width 5 height 11
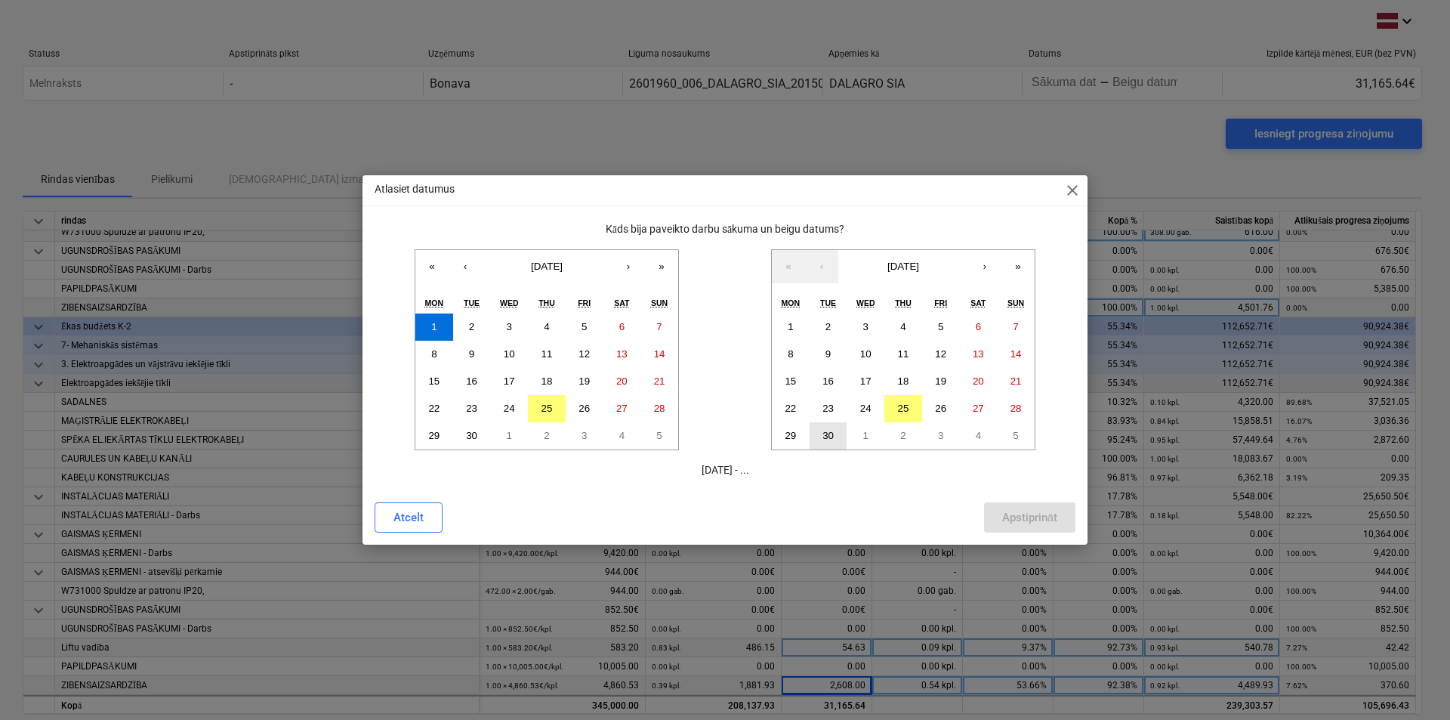
click at [832, 431] on abbr "30" at bounding box center [827, 435] width 11 height 11
click at [1000, 510] on button "Apstiprināt" at bounding box center [1029, 517] width 91 height 30
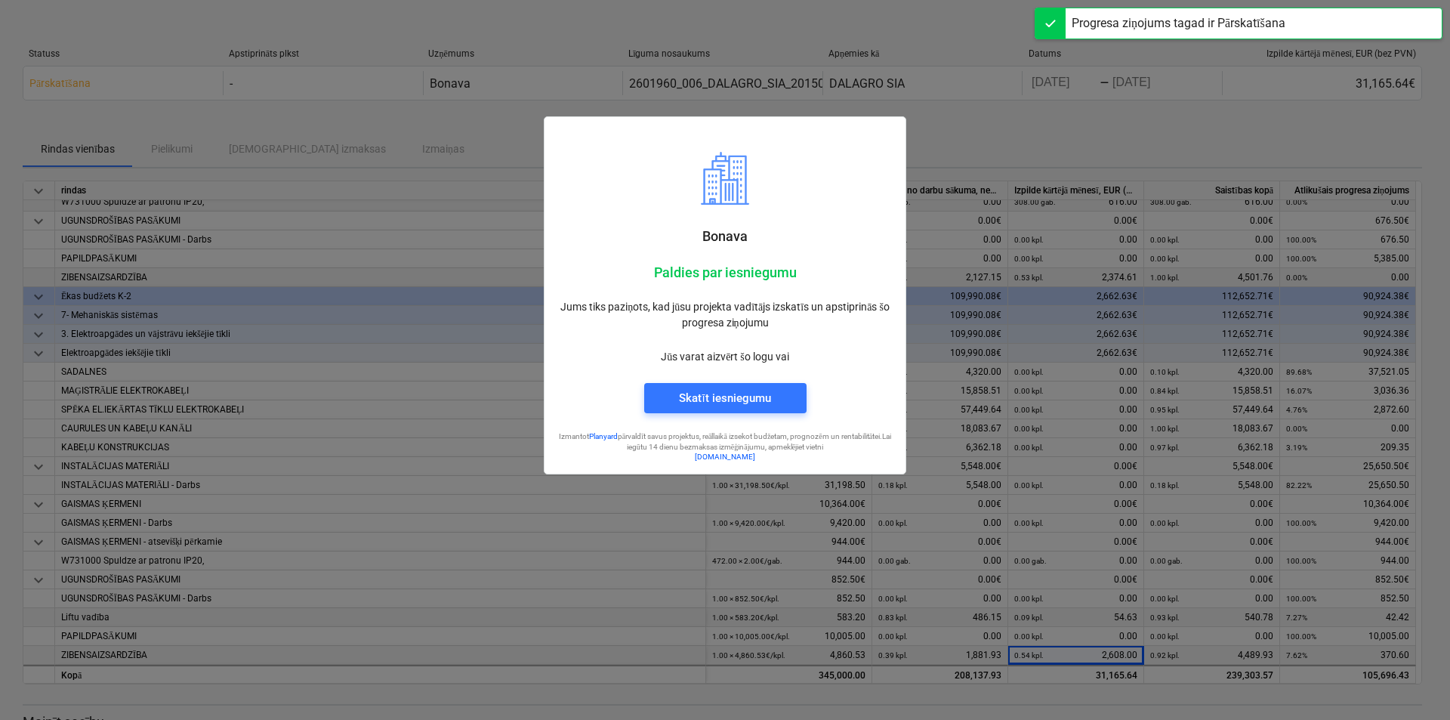
click at [1029, 116] on div at bounding box center [725, 360] width 1450 height 720
click at [426, 110] on div at bounding box center [725, 360] width 1450 height 720
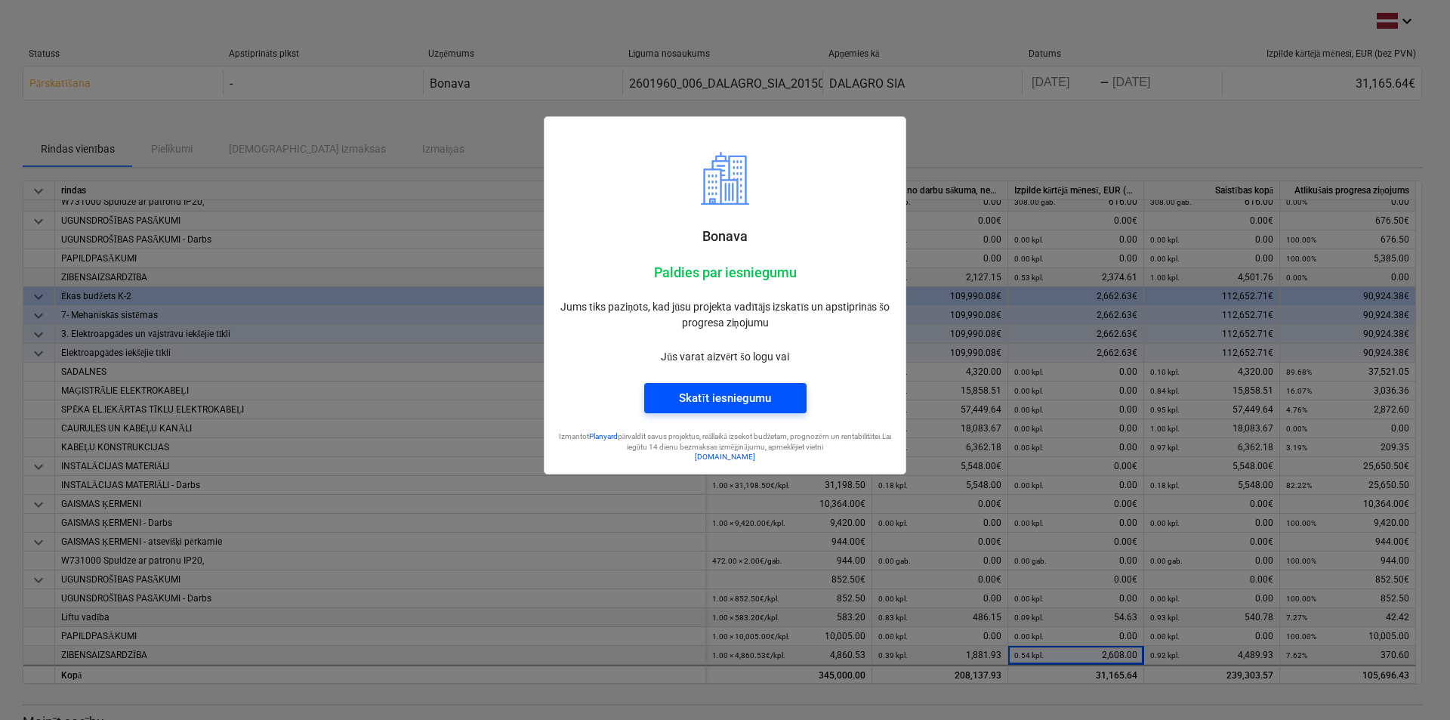
click at [783, 406] on span "Skatīt iesniegumu" at bounding box center [725, 398] width 126 height 20
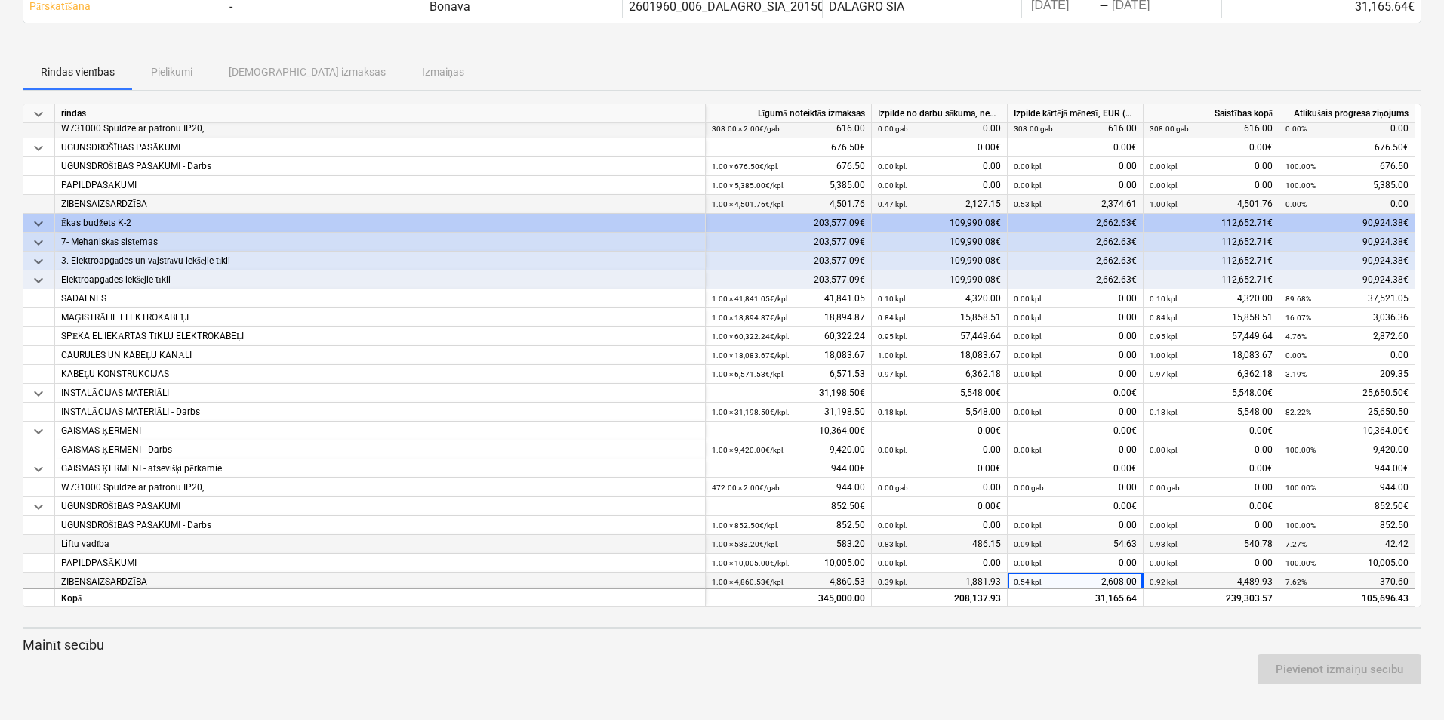
scroll to position [291, 0]
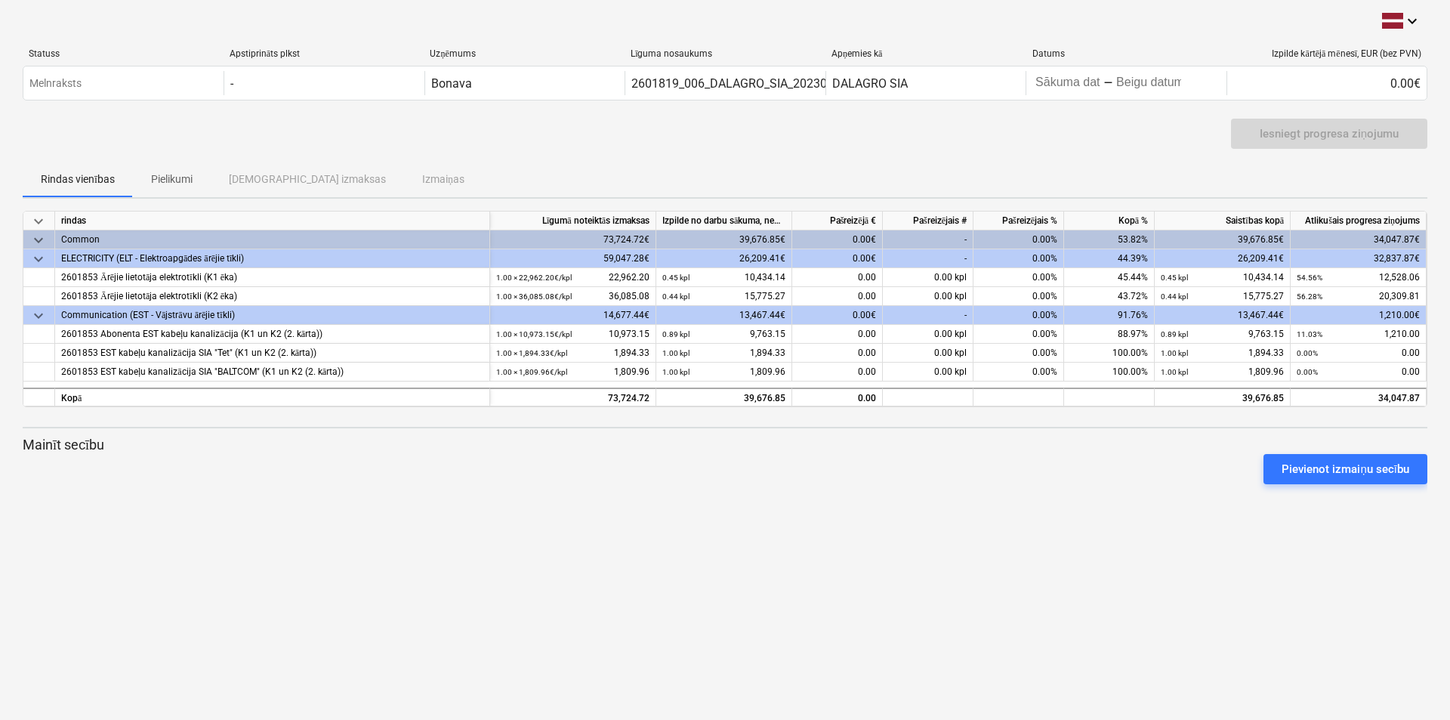
click at [239, 465] on div "Pievienot izmaiņu secību" at bounding box center [725, 469] width 1416 height 42
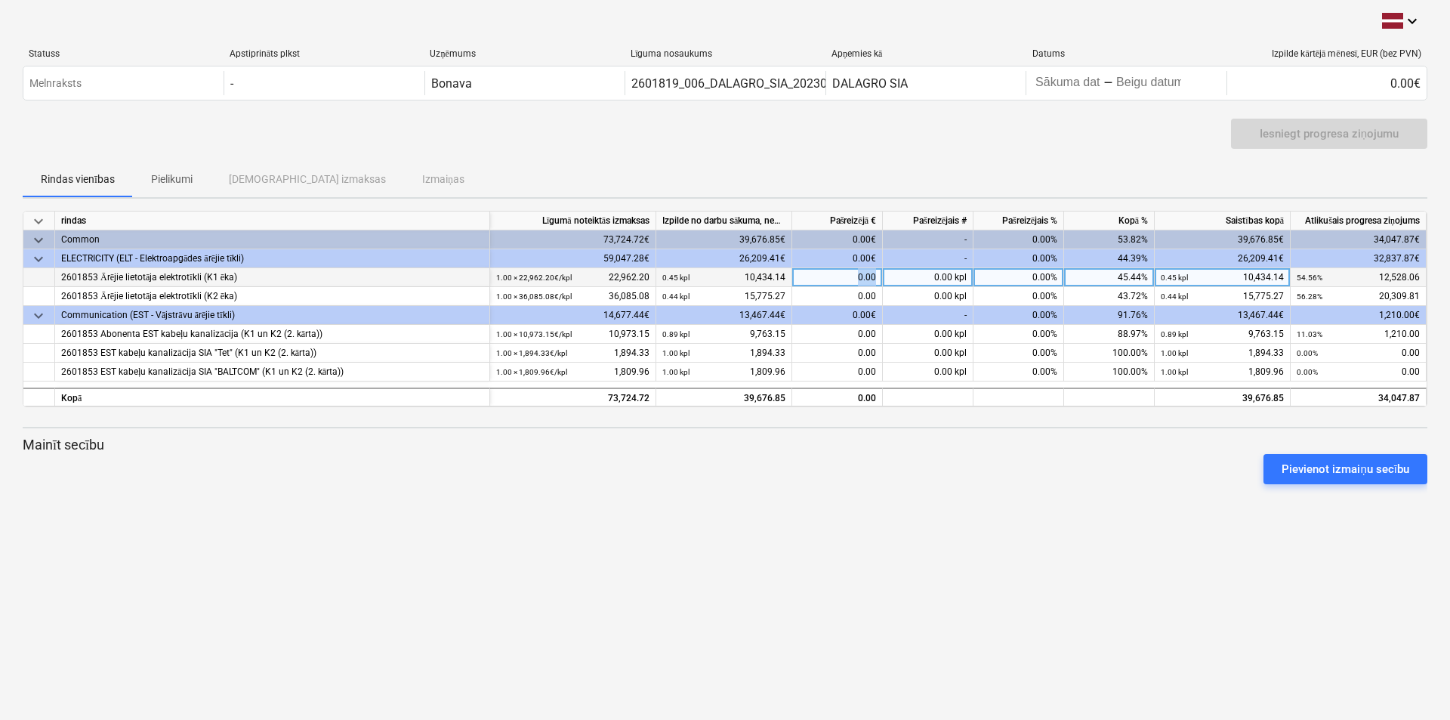
drag, startPoint x: 852, startPoint y: 276, endPoint x: 893, endPoint y: 277, distance: 40.8
click at [0, 0] on div "2601853 Ārējie lietotāja elektrotīkli (K1 ēka) 1.00 × 22,962.20€ / kpl 22,962.2…" at bounding box center [0, 0] width 0 height 0
click at [861, 279] on div "0.00" at bounding box center [837, 277] width 91 height 19
type input "312.21"
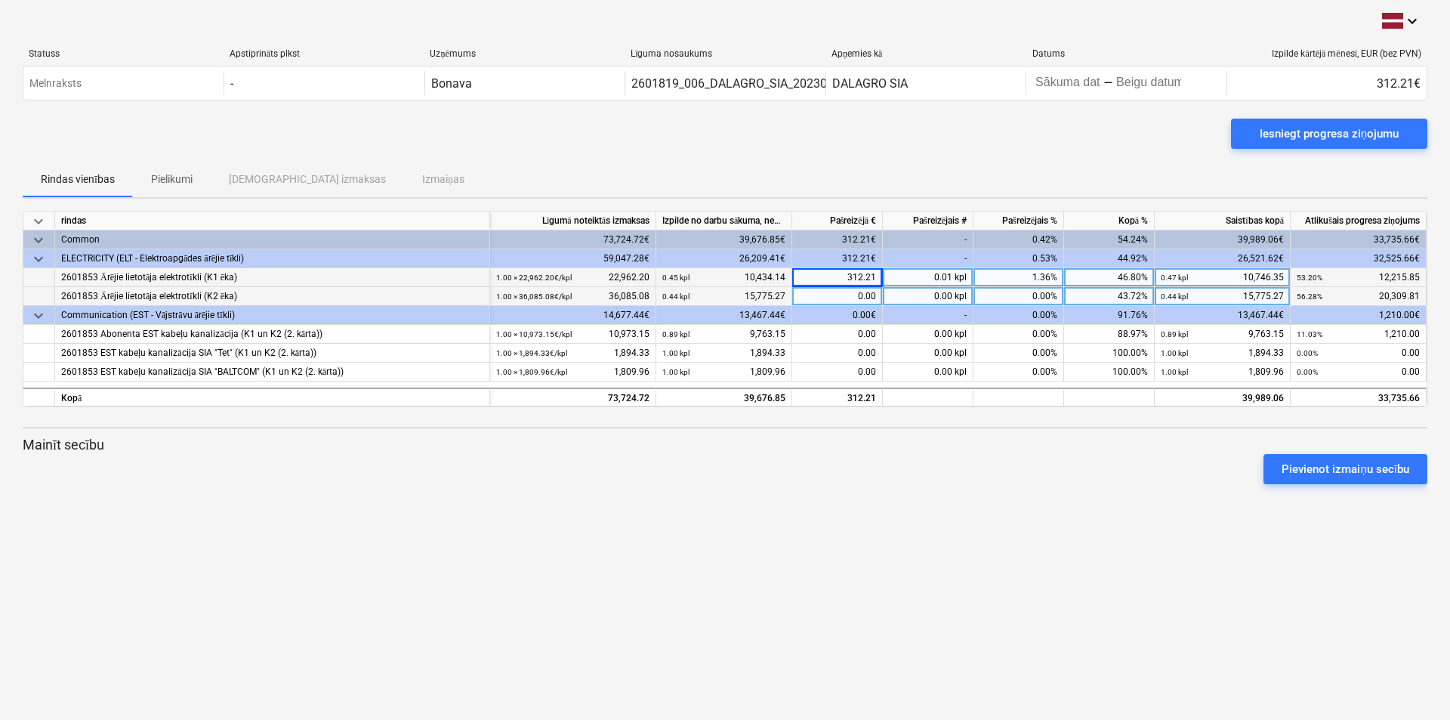
click at [859, 296] on div "0.00" at bounding box center [837, 296] width 91 height 19
type input "308.66"
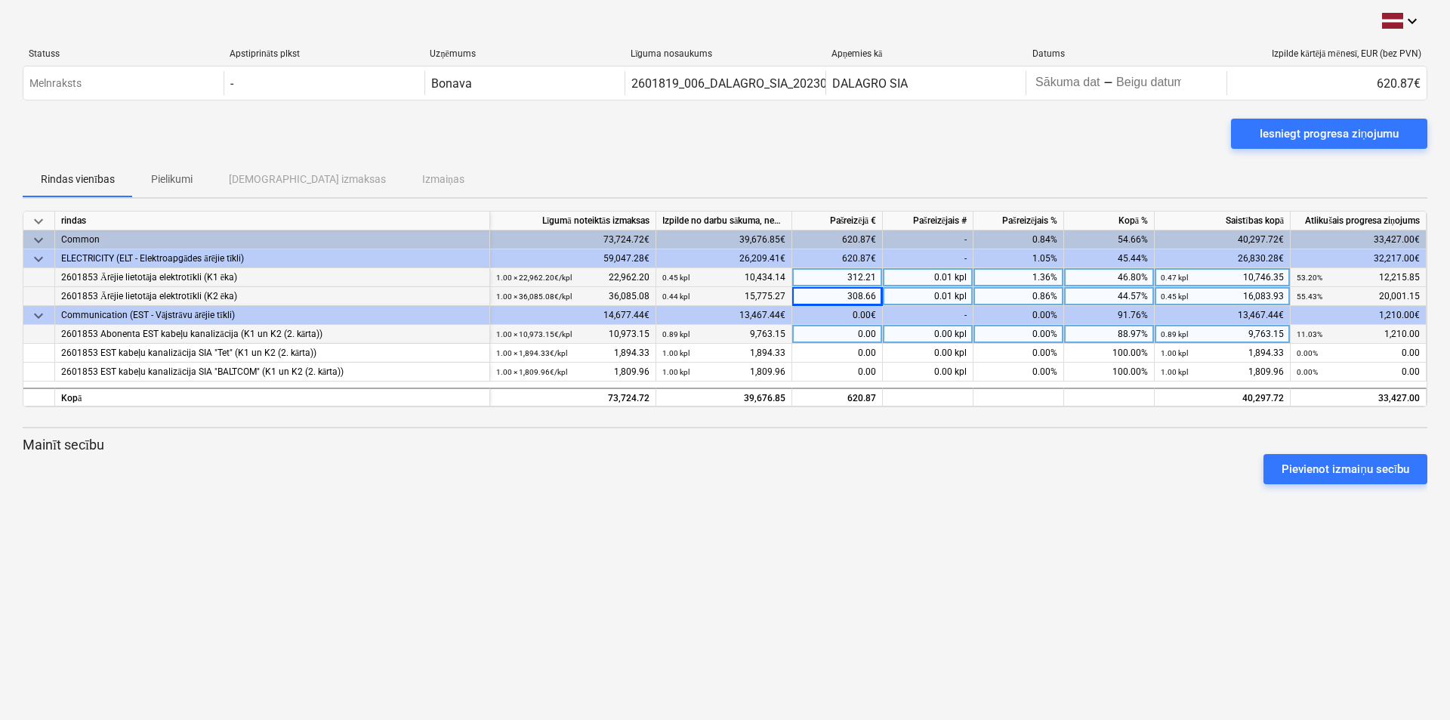
click at [859, 334] on div "0.00" at bounding box center [837, 334] width 91 height 19
type input "947.75"
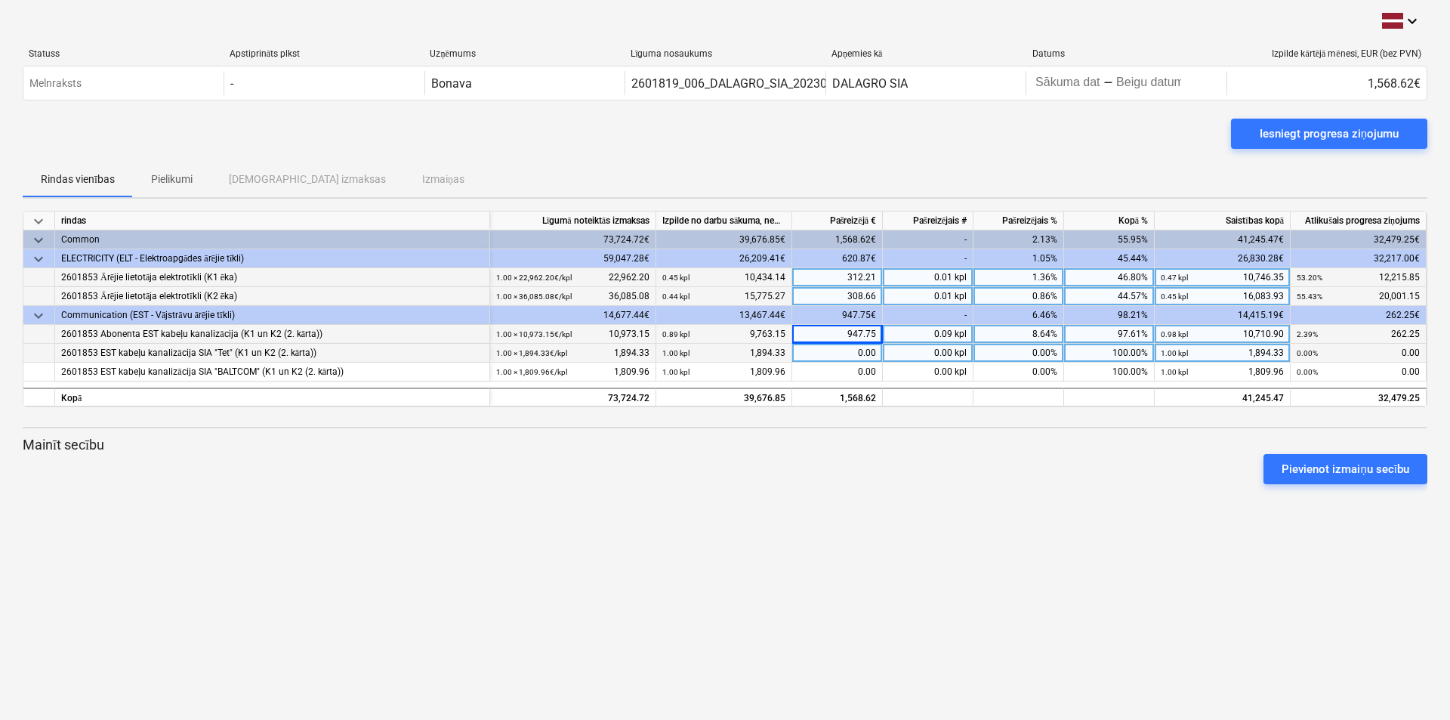
click at [855, 347] on div "0.00" at bounding box center [837, 353] width 91 height 19
type input "316.00"
click at [855, 347] on div "0.00" at bounding box center [837, 353] width 91 height 19
type input "316.00"
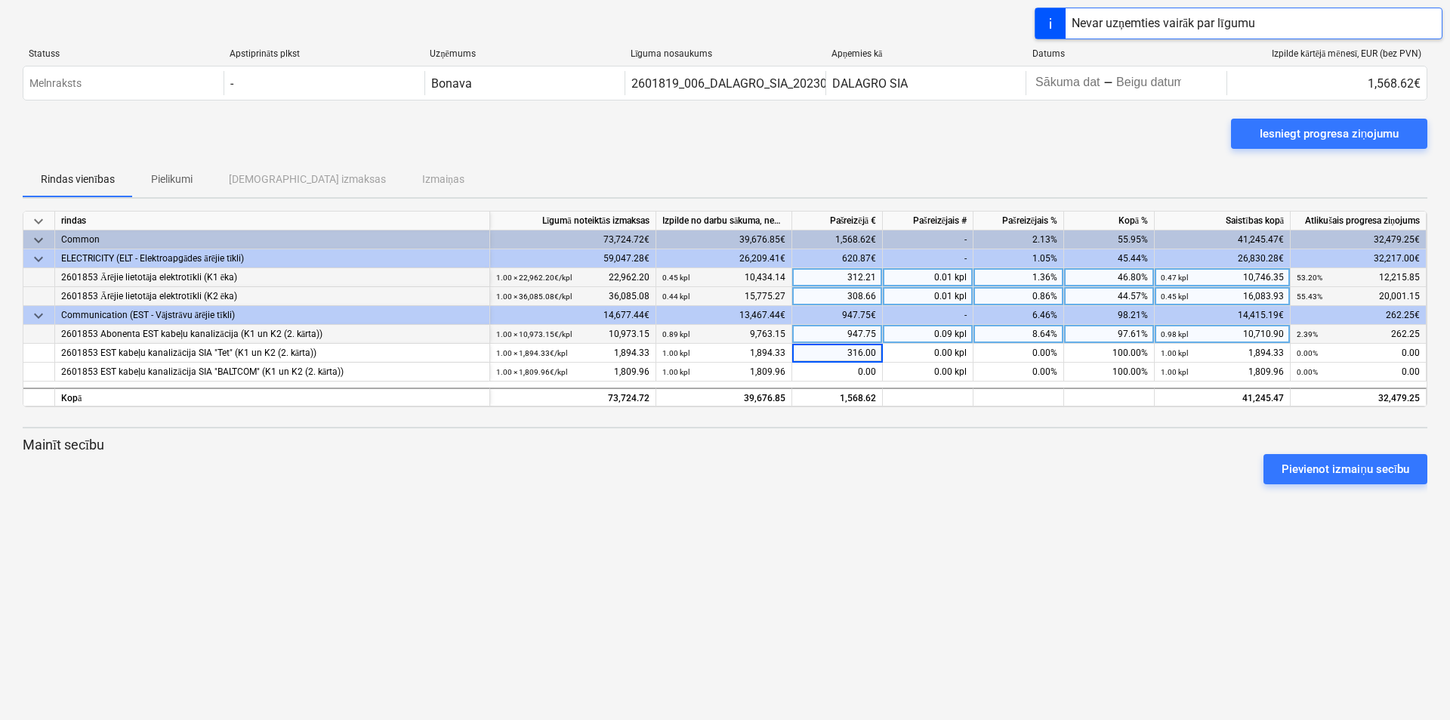
click at [866, 479] on div "Pievienot izmaiņu secību" at bounding box center [725, 469] width 1416 height 42
click at [766, 536] on div "keyboard_arrow_down Statuss Apstiprināts plkst Uzņēmums Līguma nosaukums Apņemi…" at bounding box center [725, 360] width 1450 height 720
